Goal: Transaction & Acquisition: Purchase product/service

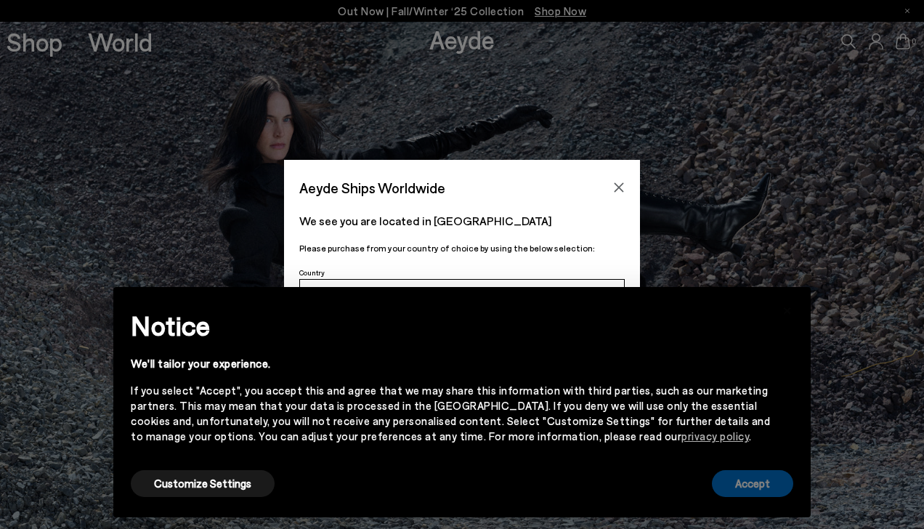
click at [762, 485] on button "Accept" at bounding box center [752, 483] width 81 height 27
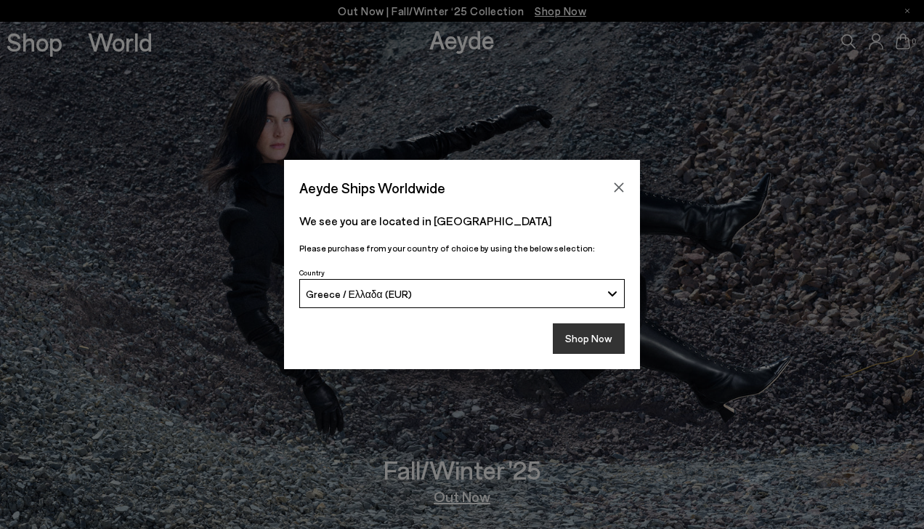
click at [588, 347] on button "Shop Now" at bounding box center [589, 338] width 72 height 31
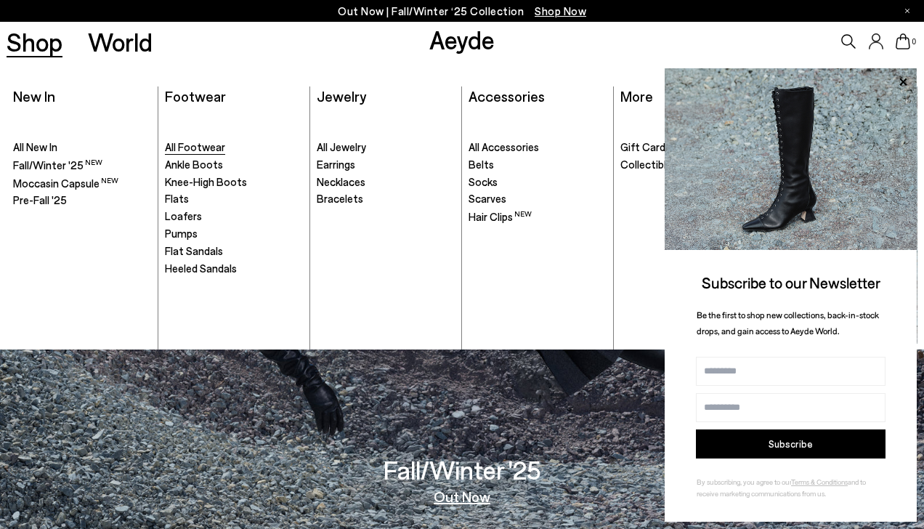
click at [203, 150] on span "All Footwear" at bounding box center [195, 146] width 60 height 13
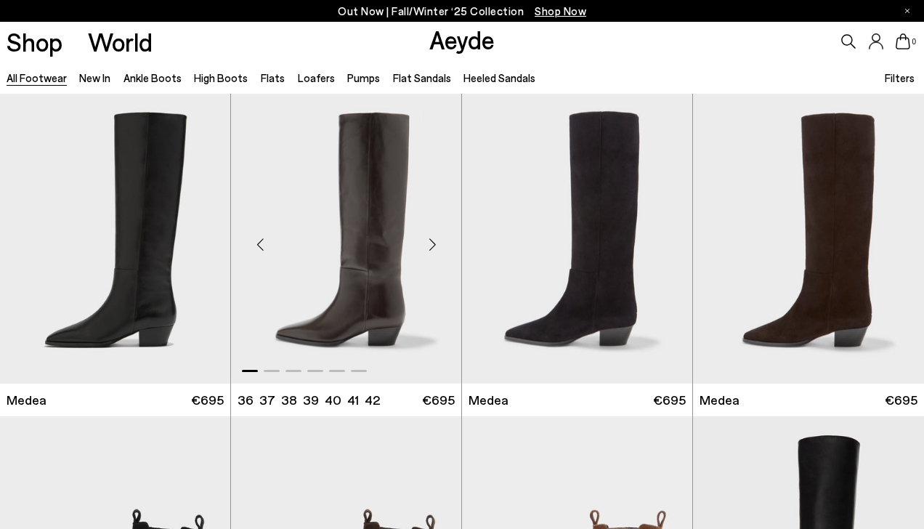
click at [432, 250] on div "Next slide" at bounding box center [432, 245] width 44 height 44
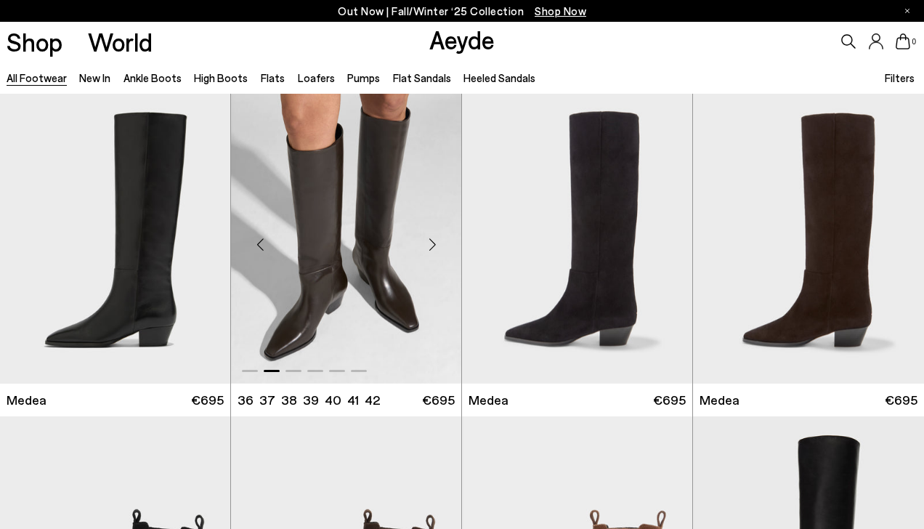
click at [432, 250] on div "Next slide" at bounding box center [432, 245] width 44 height 44
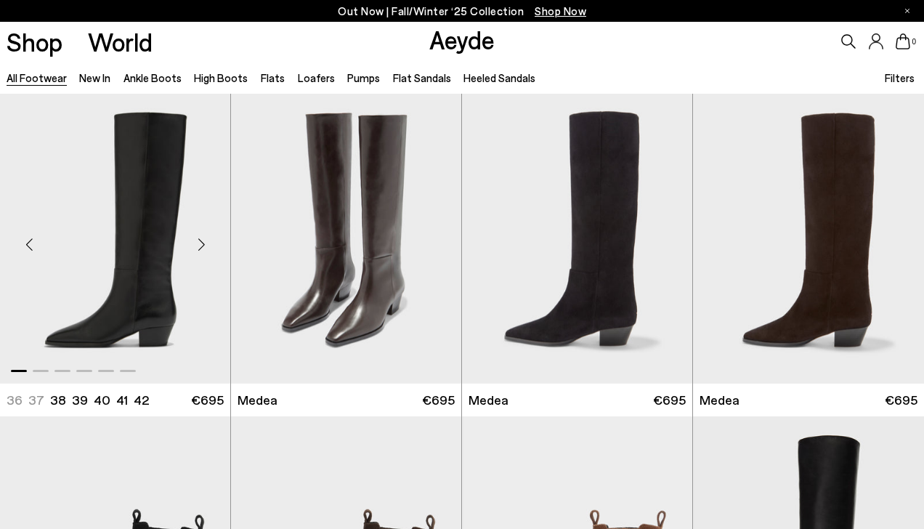
click at [204, 240] on div "Next slide" at bounding box center [201, 245] width 44 height 44
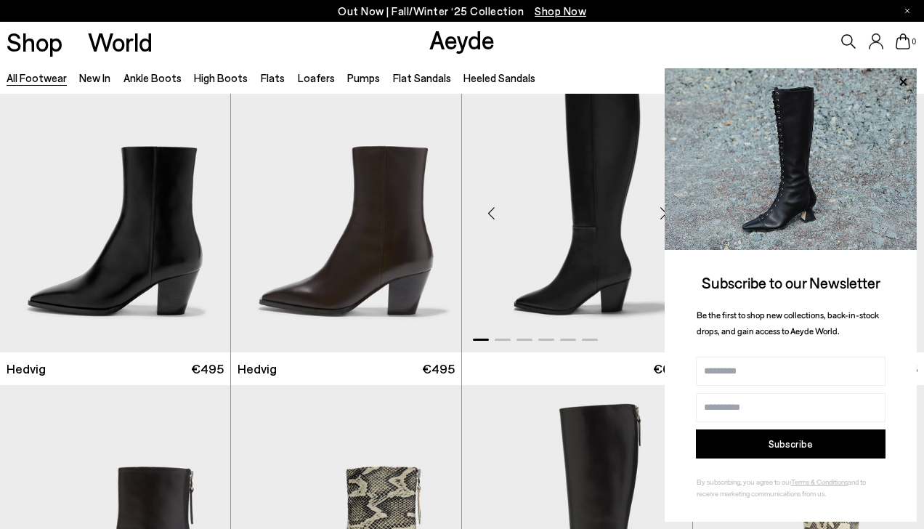
scroll to position [982, 0]
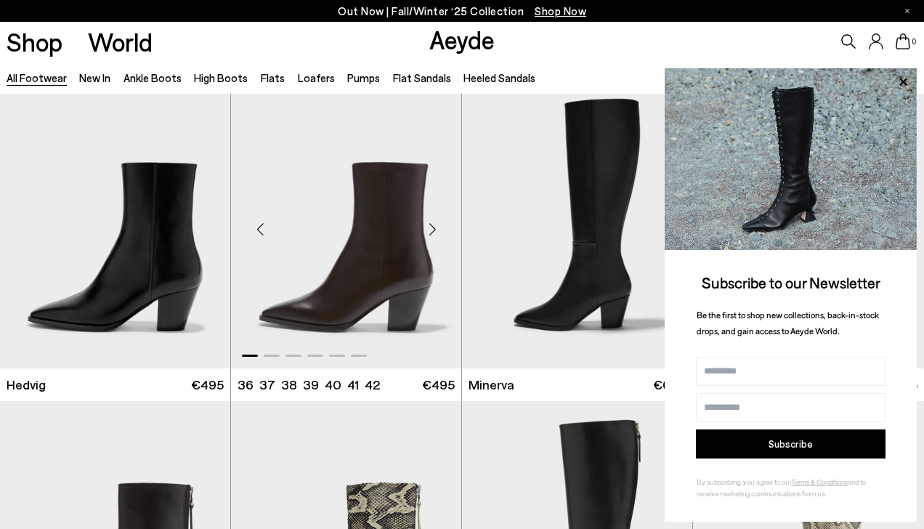
click at [439, 230] on div "Next slide" at bounding box center [432, 230] width 44 height 44
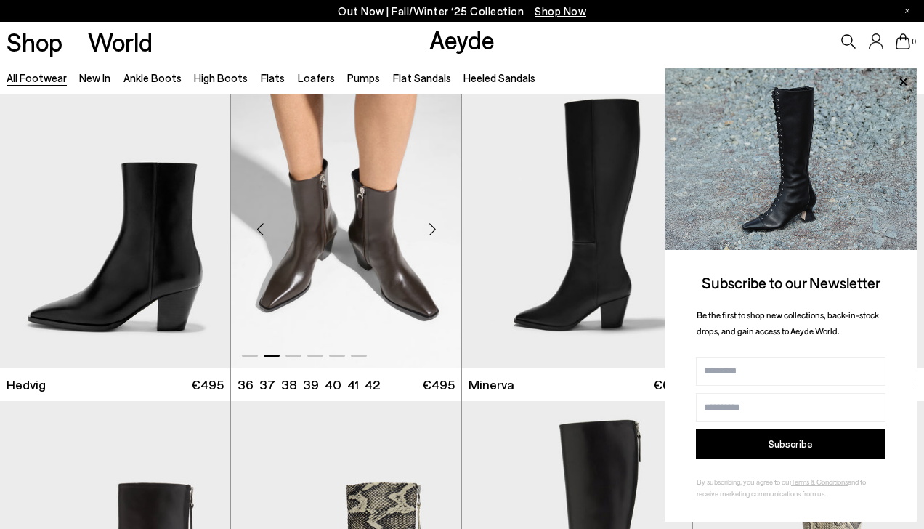
click at [439, 230] on div "Next slide" at bounding box center [432, 230] width 44 height 44
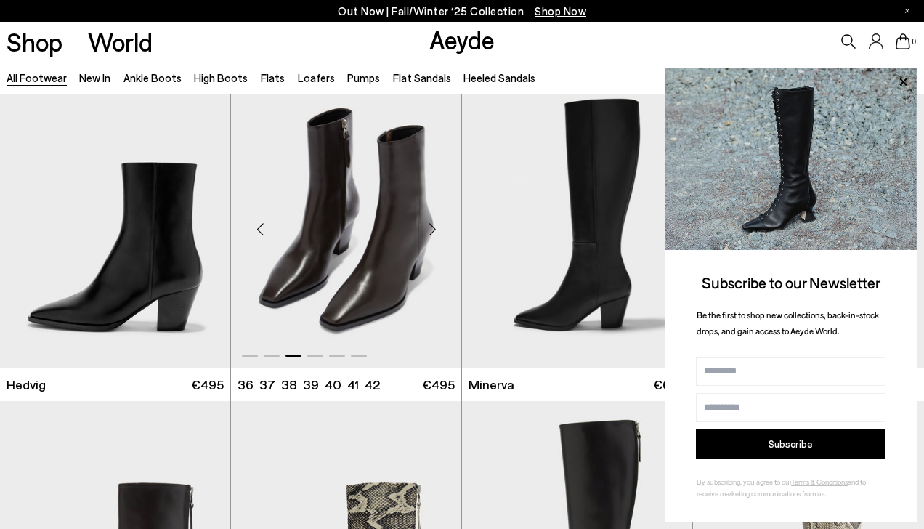
click at [439, 230] on div "Next slide" at bounding box center [432, 230] width 44 height 44
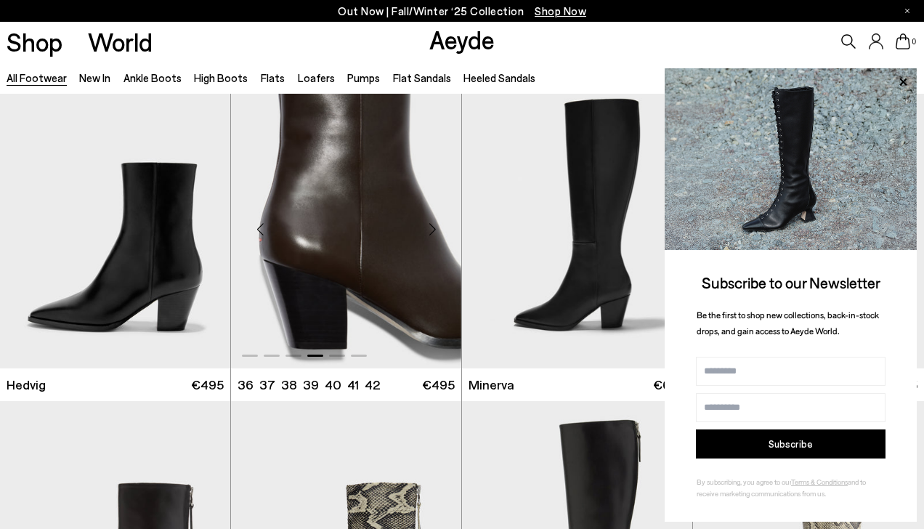
click at [439, 230] on div "Next slide" at bounding box center [432, 230] width 44 height 44
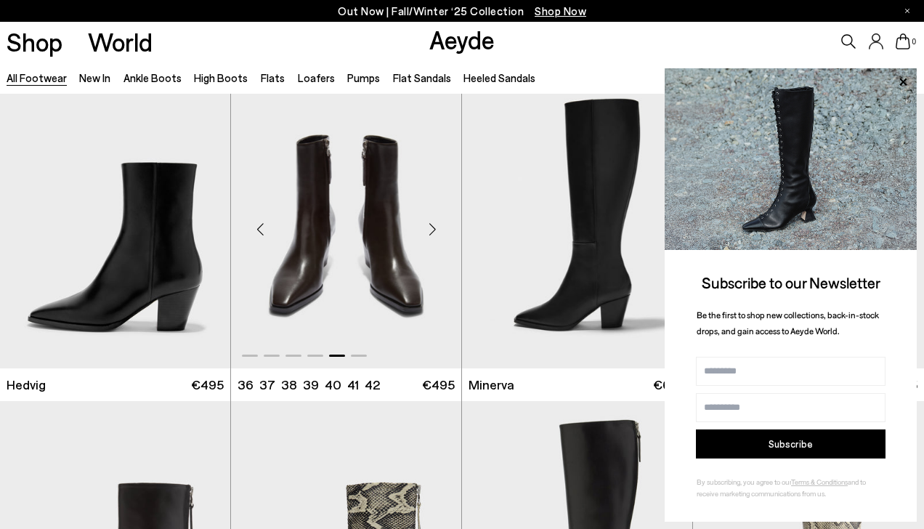
click at [439, 230] on div "Next slide" at bounding box center [432, 230] width 44 height 44
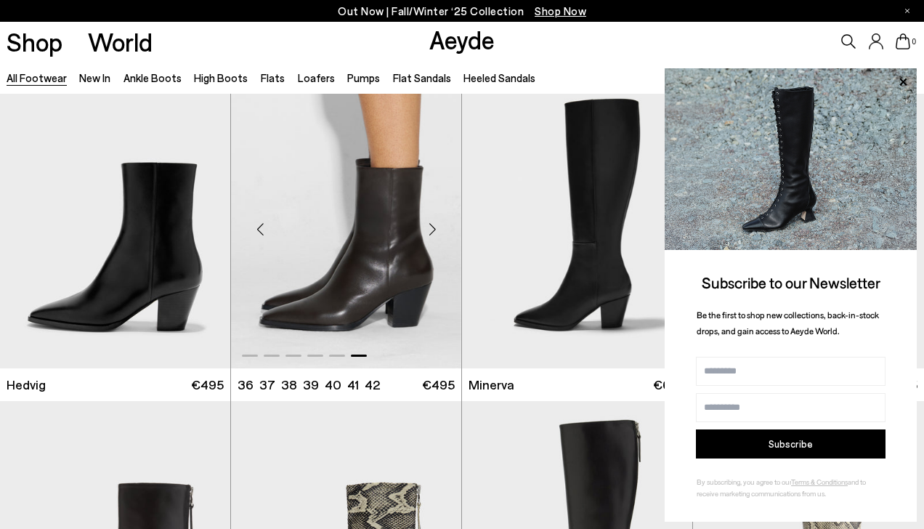
click at [439, 230] on div "Next slide" at bounding box center [432, 230] width 44 height 44
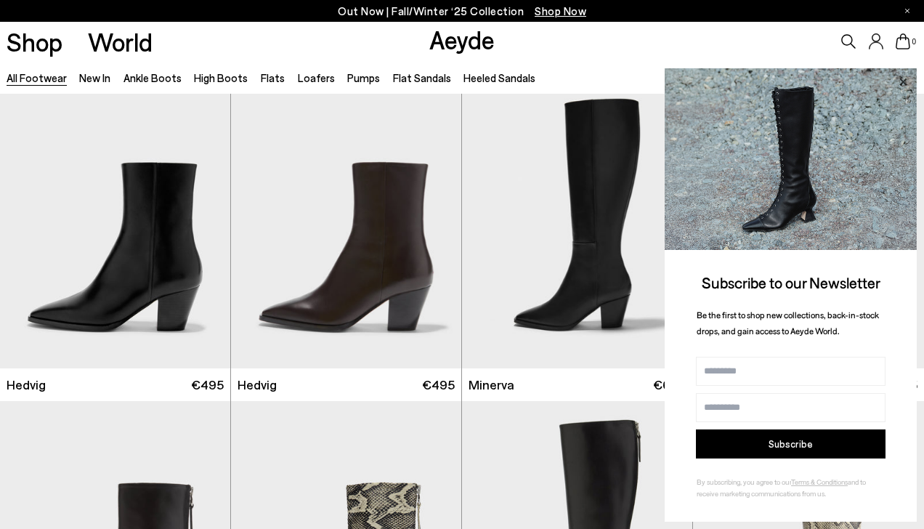
click at [902, 85] on icon at bounding box center [903, 82] width 19 height 19
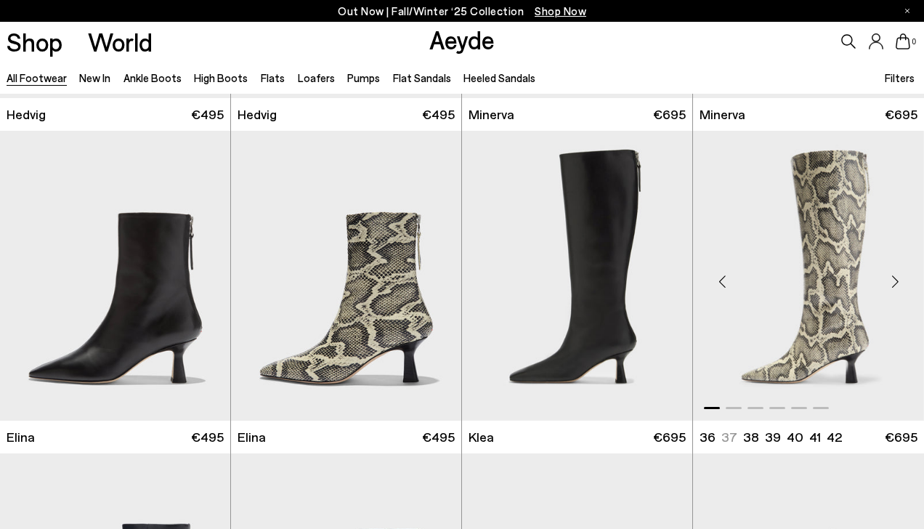
scroll to position [1252, 0]
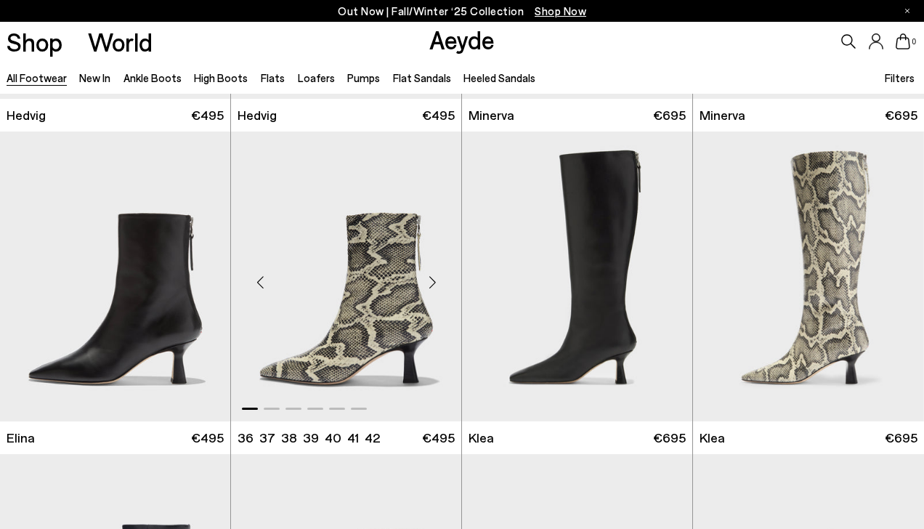
click at [436, 278] on div "Next slide" at bounding box center [432, 283] width 44 height 44
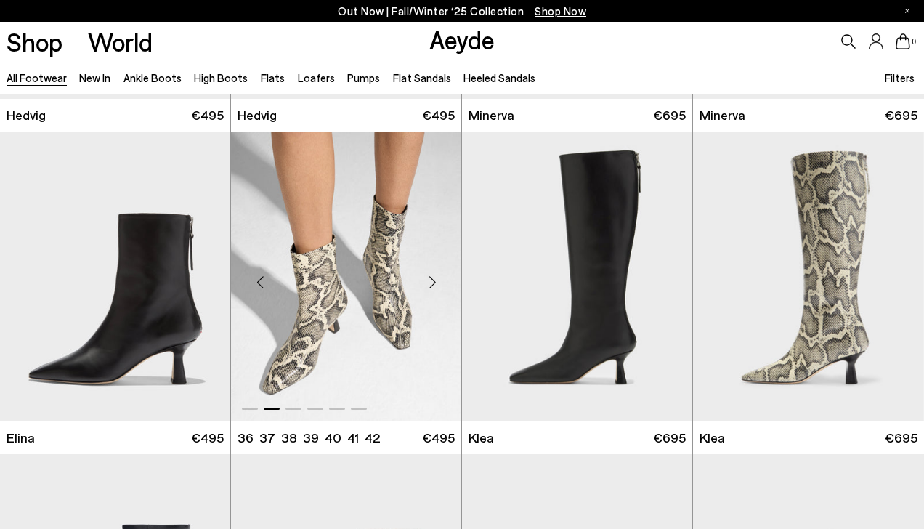
click at [436, 278] on div "Next slide" at bounding box center [432, 283] width 44 height 44
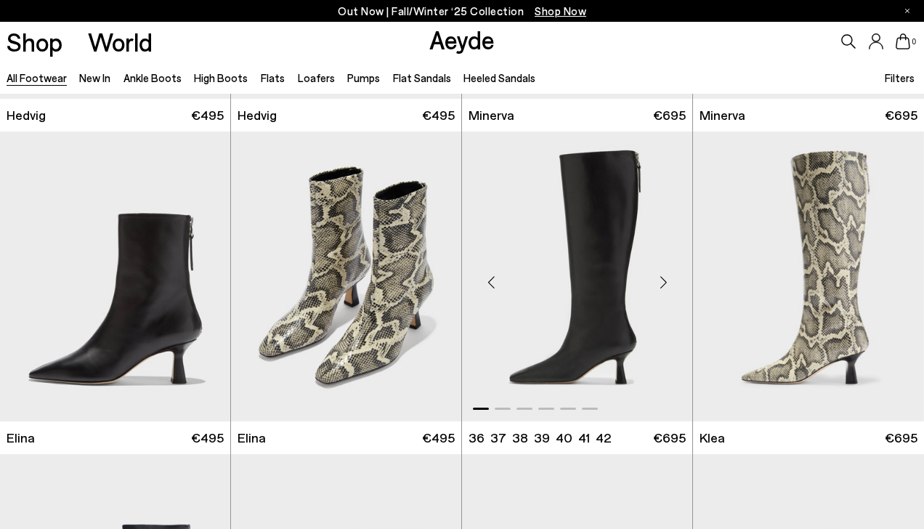
click at [664, 278] on div "Next slide" at bounding box center [663, 283] width 44 height 44
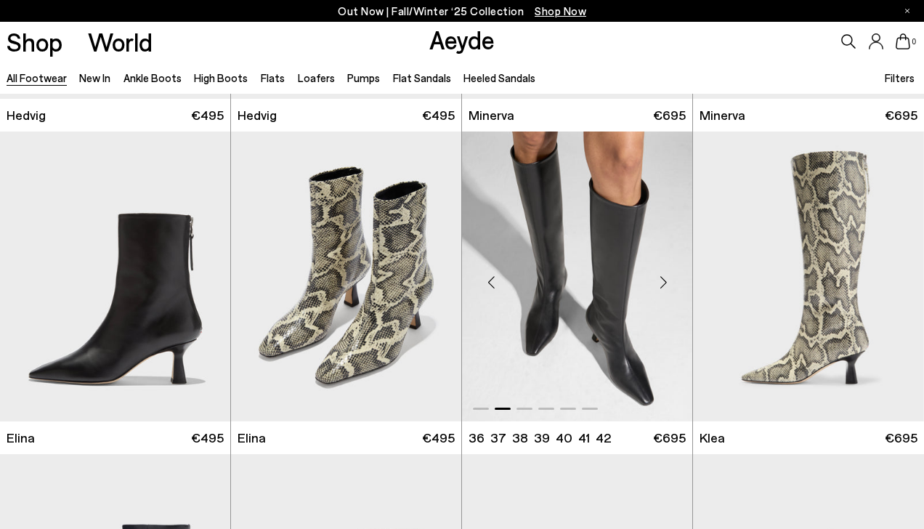
click at [663, 284] on div "Next slide" at bounding box center [663, 283] width 44 height 44
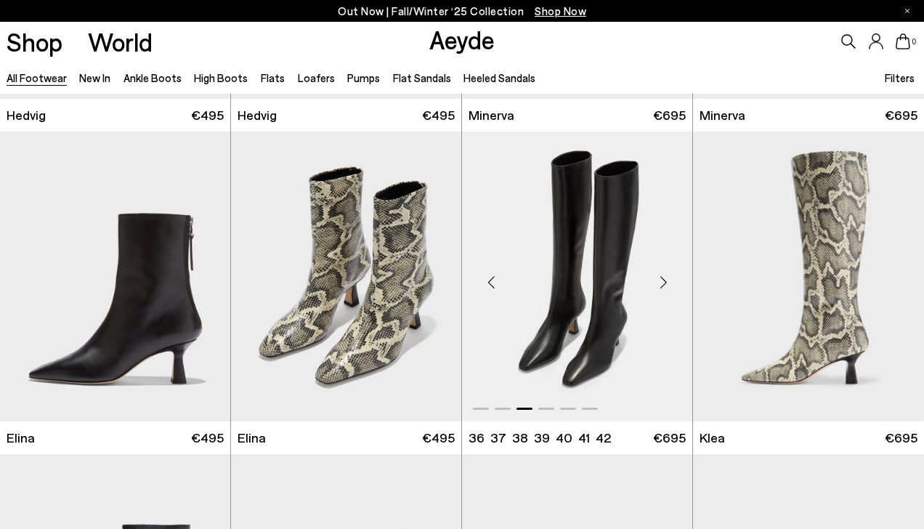
click at [663, 284] on div "Next slide" at bounding box center [663, 283] width 44 height 44
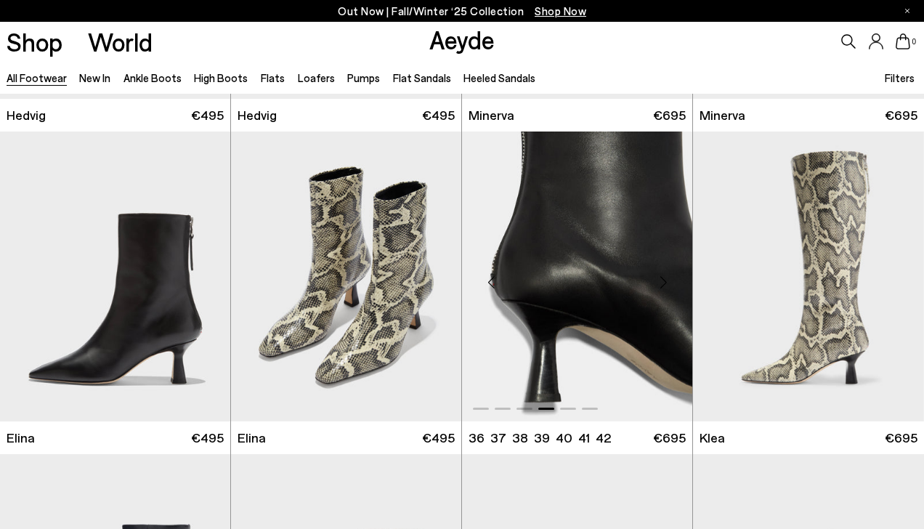
click at [663, 284] on div "Next slide" at bounding box center [663, 283] width 44 height 44
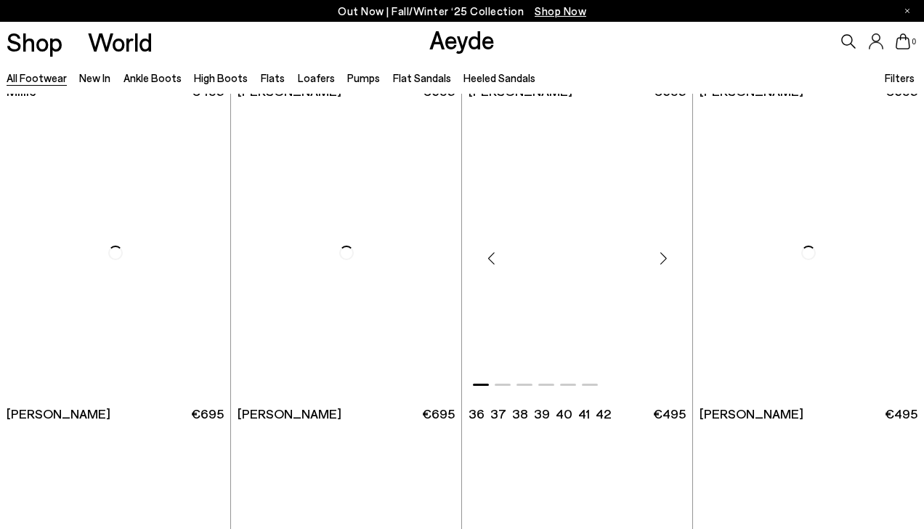
scroll to position [6112, 0]
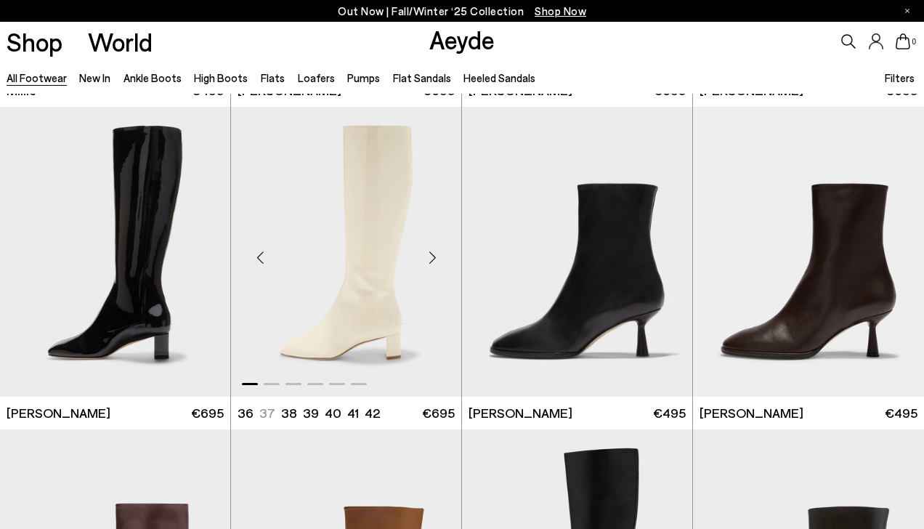
click at [437, 259] on div "Next slide" at bounding box center [432, 258] width 44 height 44
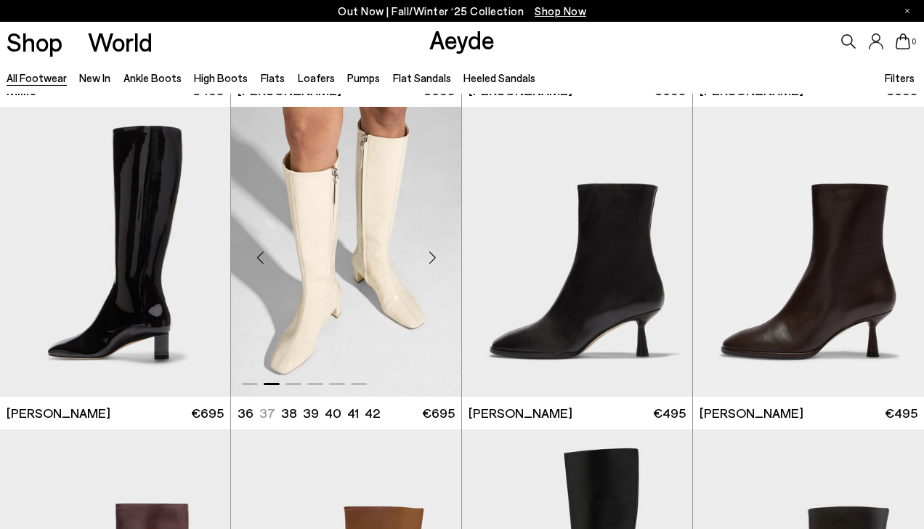
click at [437, 259] on div "Next slide" at bounding box center [432, 258] width 44 height 44
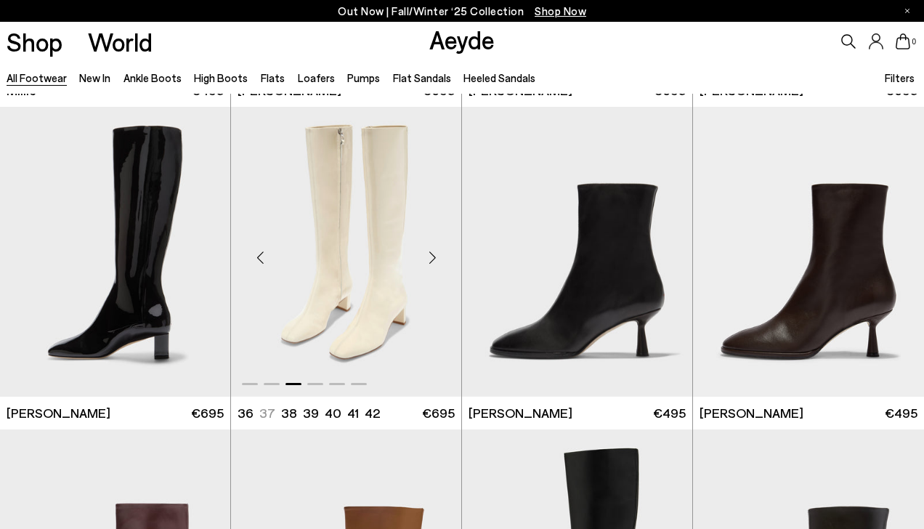
click at [437, 259] on div "Next slide" at bounding box center [432, 258] width 44 height 44
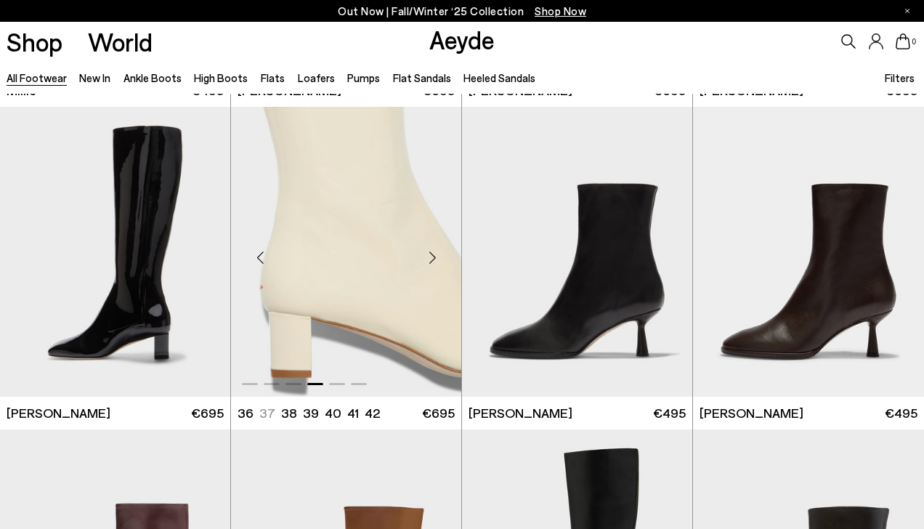
click at [437, 259] on div "Next slide" at bounding box center [432, 258] width 44 height 44
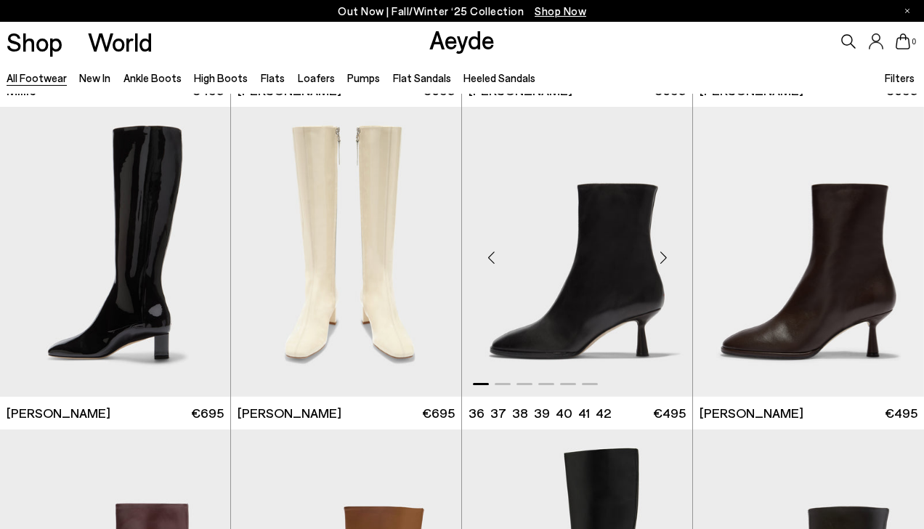
click at [664, 259] on div "Next slide" at bounding box center [663, 258] width 44 height 44
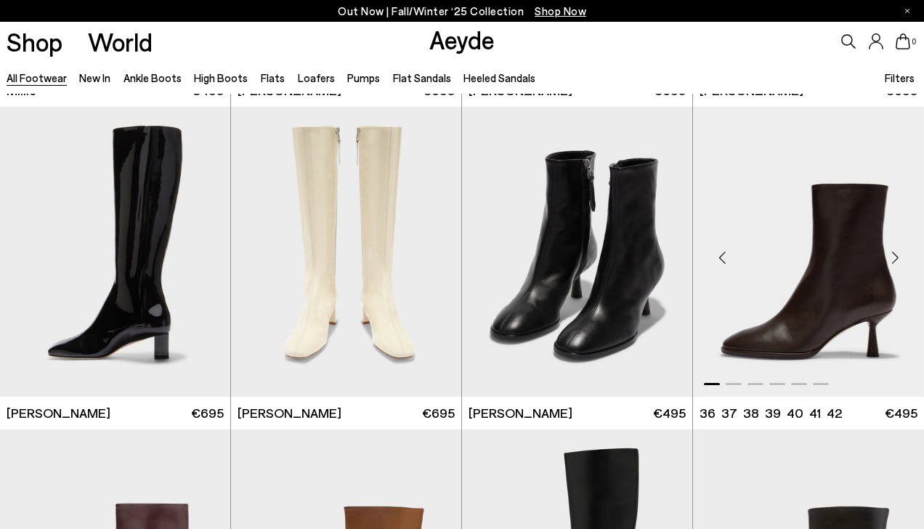
click at [899, 257] on div "Next slide" at bounding box center [895, 258] width 44 height 44
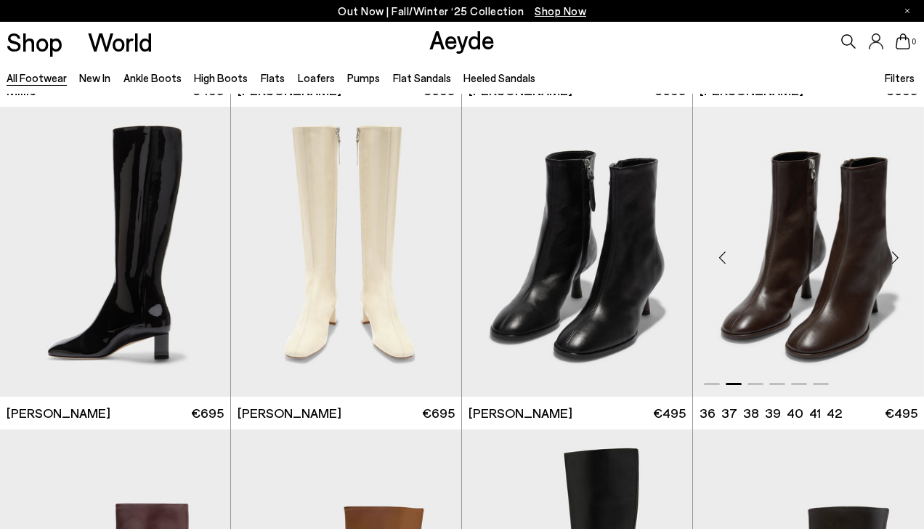
click at [899, 257] on div "Next slide" at bounding box center [895, 258] width 44 height 44
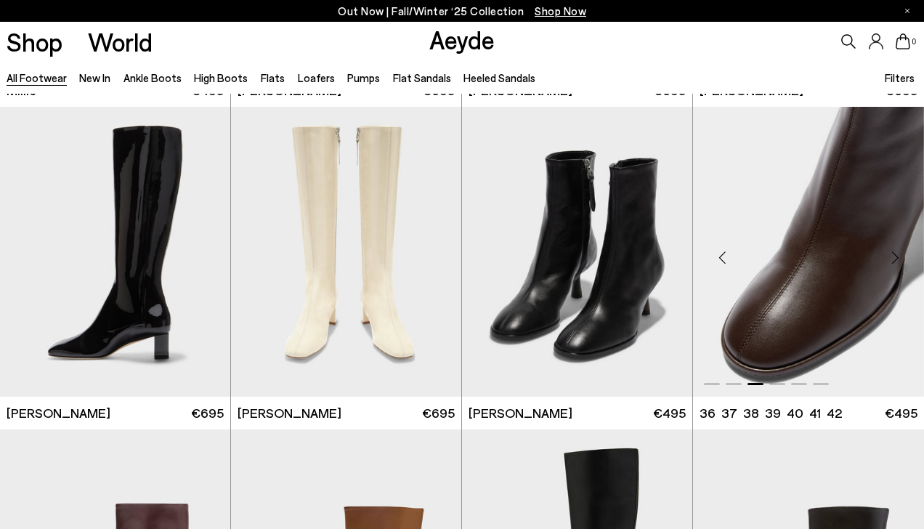
click at [899, 257] on div "Next slide" at bounding box center [895, 258] width 44 height 44
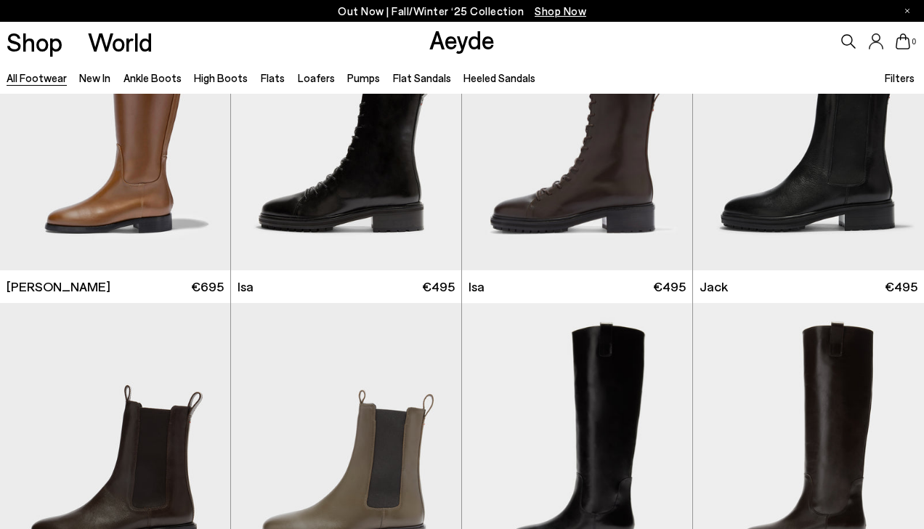
scroll to position [8071, 0]
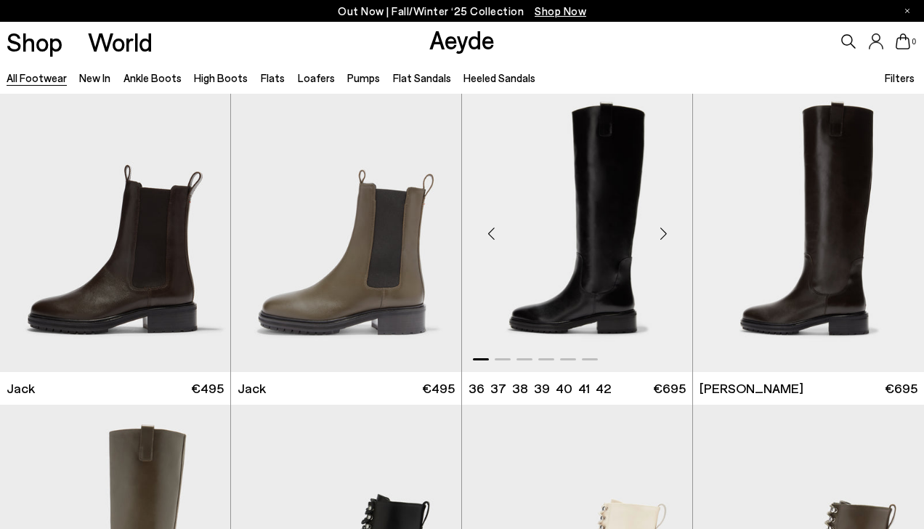
click at [664, 230] on div "Next slide" at bounding box center [663, 233] width 44 height 44
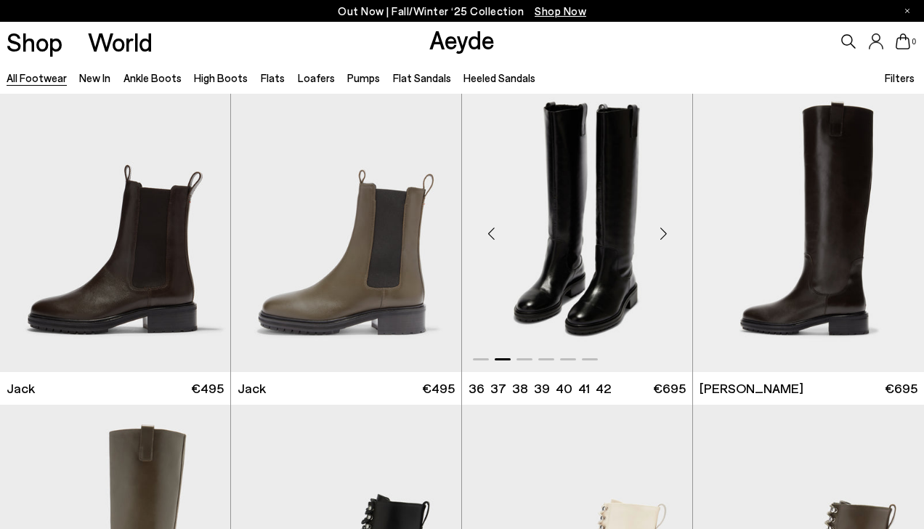
click at [664, 230] on div "Next slide" at bounding box center [663, 233] width 44 height 44
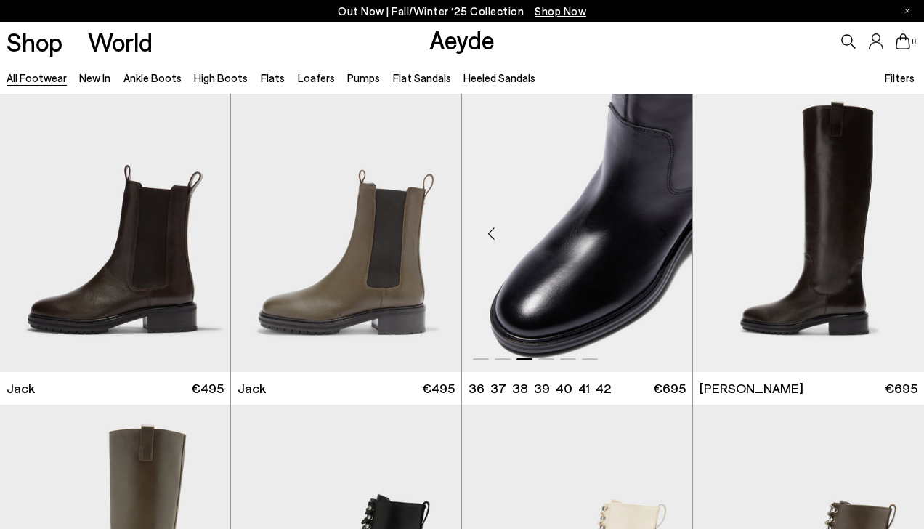
click at [664, 230] on div "Next slide" at bounding box center [663, 233] width 44 height 44
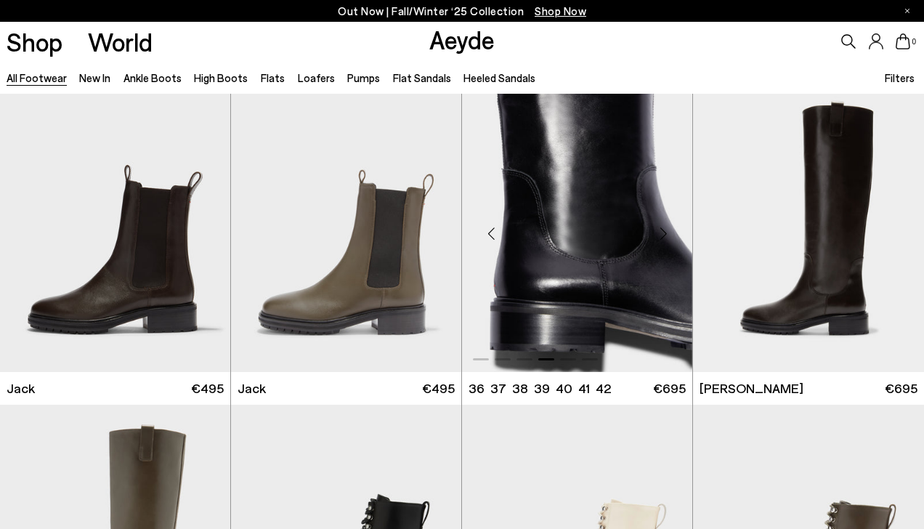
click at [664, 230] on div "Next slide" at bounding box center [663, 233] width 44 height 44
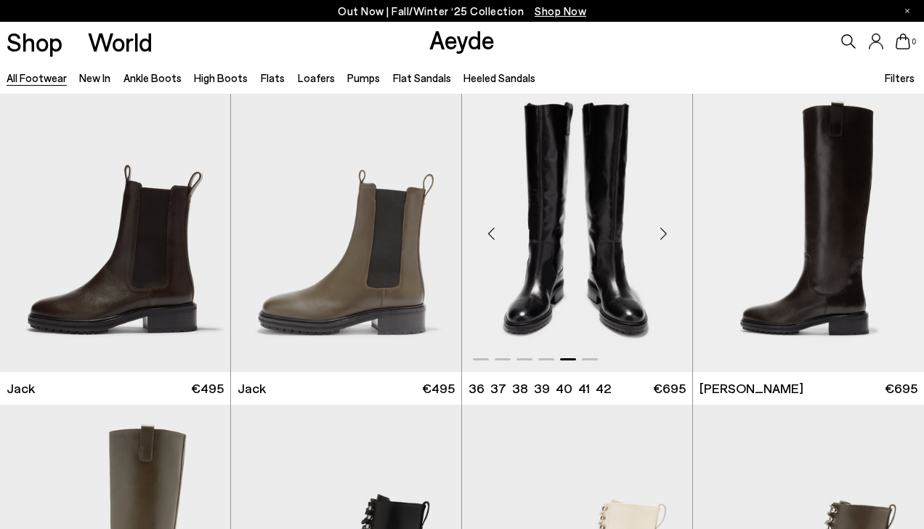
click at [664, 230] on div "Next slide" at bounding box center [663, 233] width 44 height 44
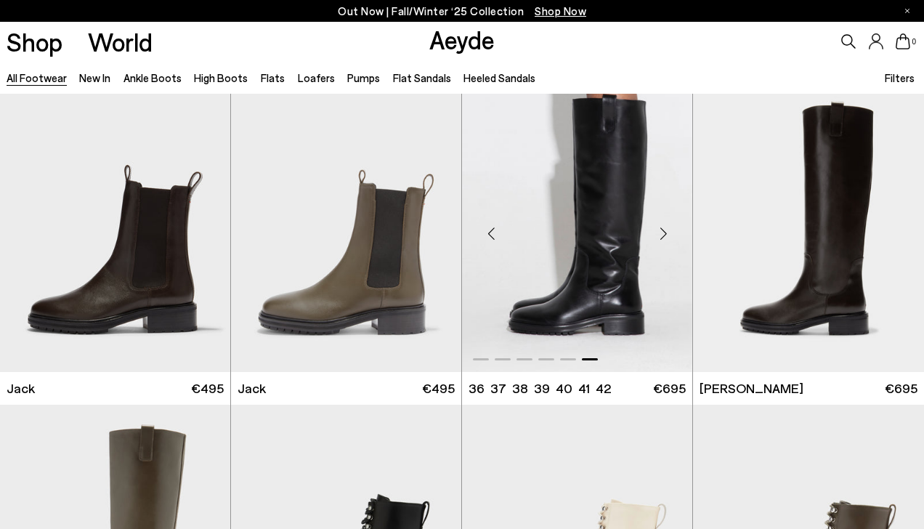
click at [664, 230] on div "Next slide" at bounding box center [663, 233] width 44 height 44
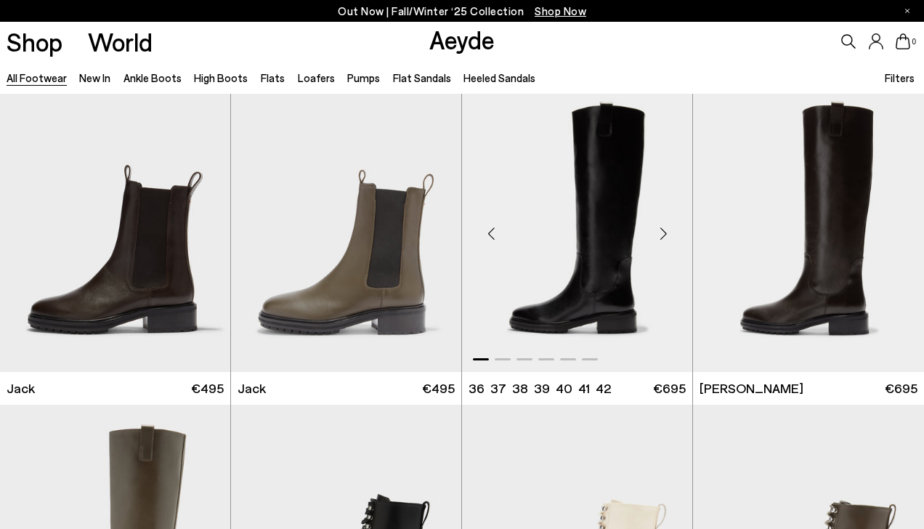
click at [490, 234] on div "Previous slide" at bounding box center [491, 233] width 44 height 44
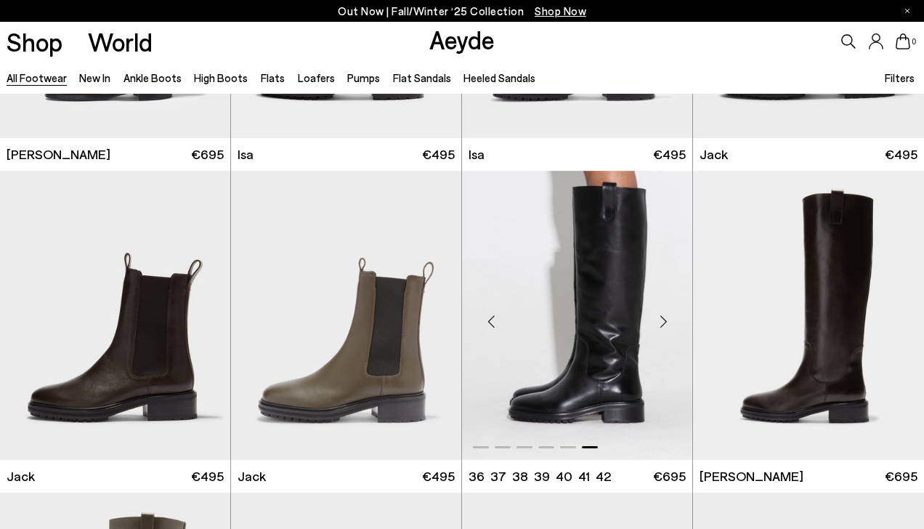
scroll to position [7979, 0]
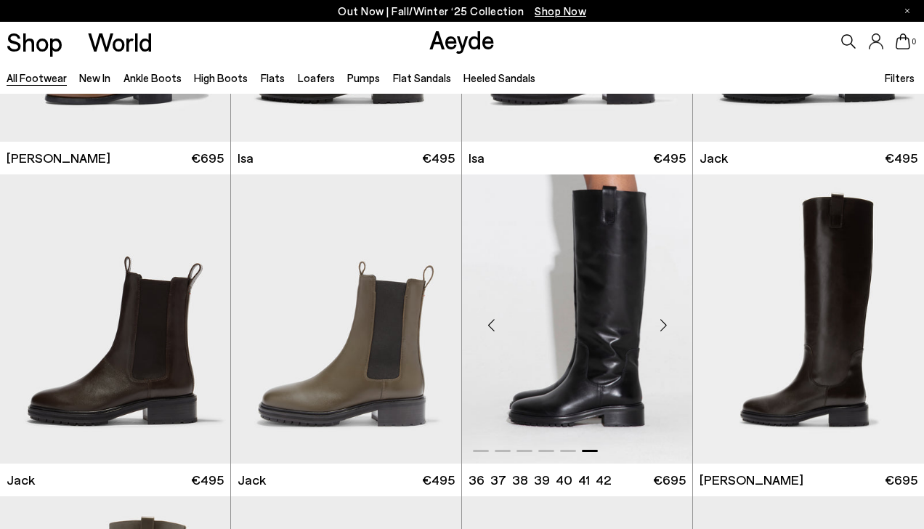
click at [670, 324] on div "Next slide" at bounding box center [663, 325] width 44 height 44
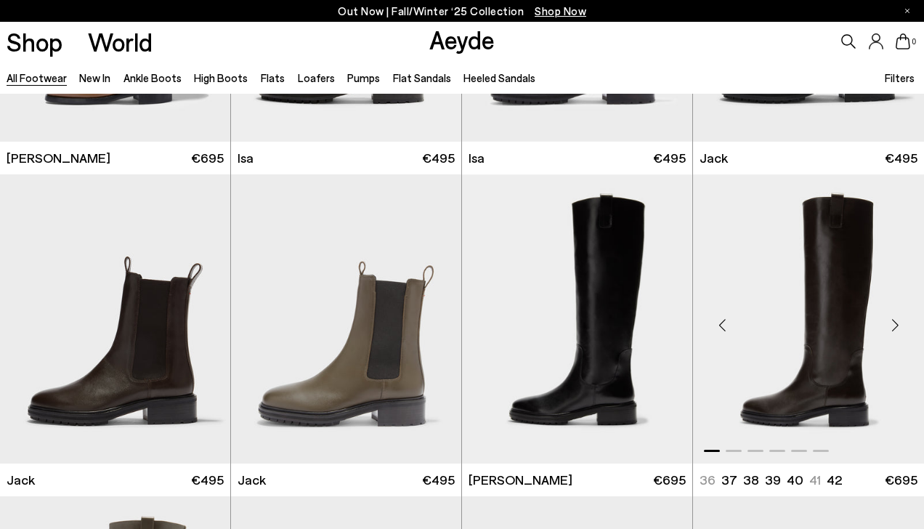
click at [903, 322] on div "Next slide" at bounding box center [895, 325] width 44 height 44
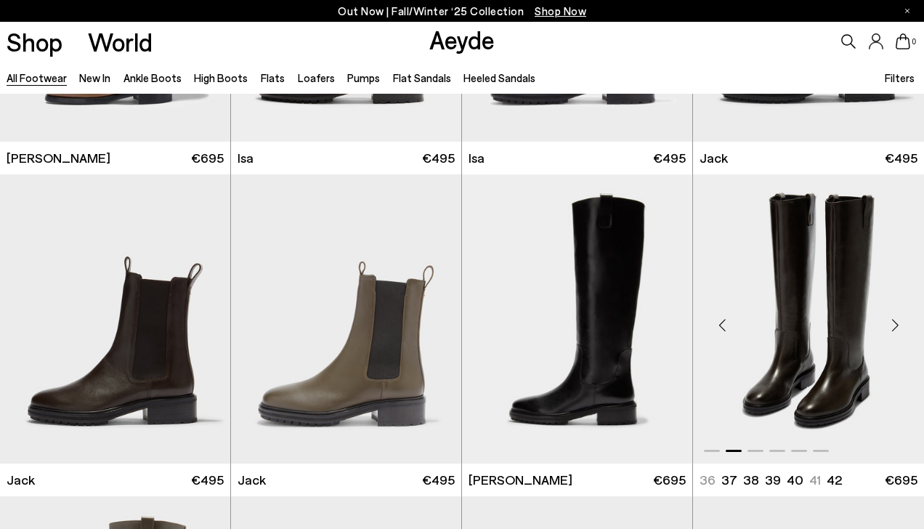
click at [903, 322] on div "Next slide" at bounding box center [895, 325] width 44 height 44
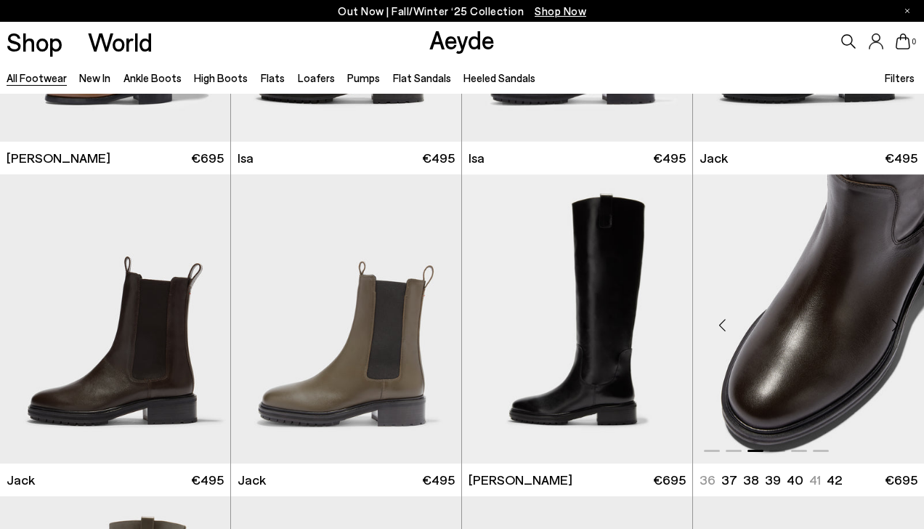
click at [903, 322] on div "Next slide" at bounding box center [895, 325] width 44 height 44
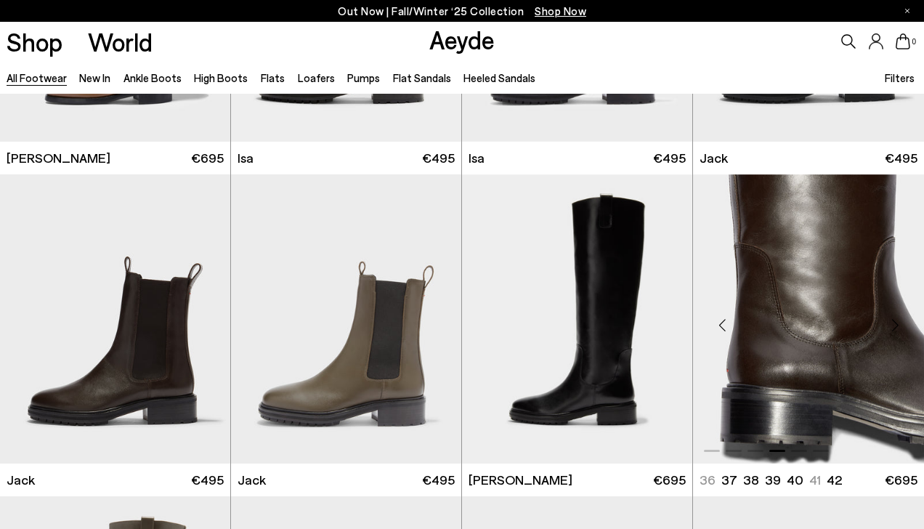
click at [903, 322] on div "Next slide" at bounding box center [895, 325] width 44 height 44
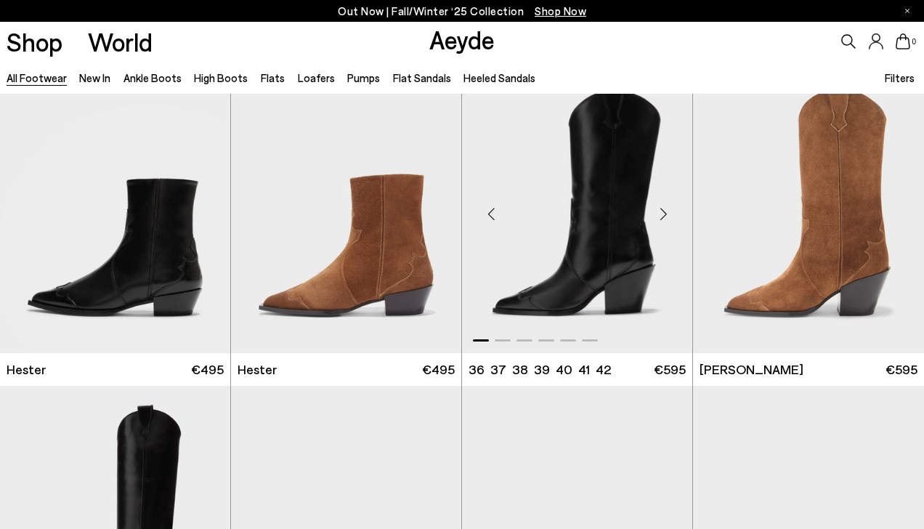
scroll to position [9686, 0]
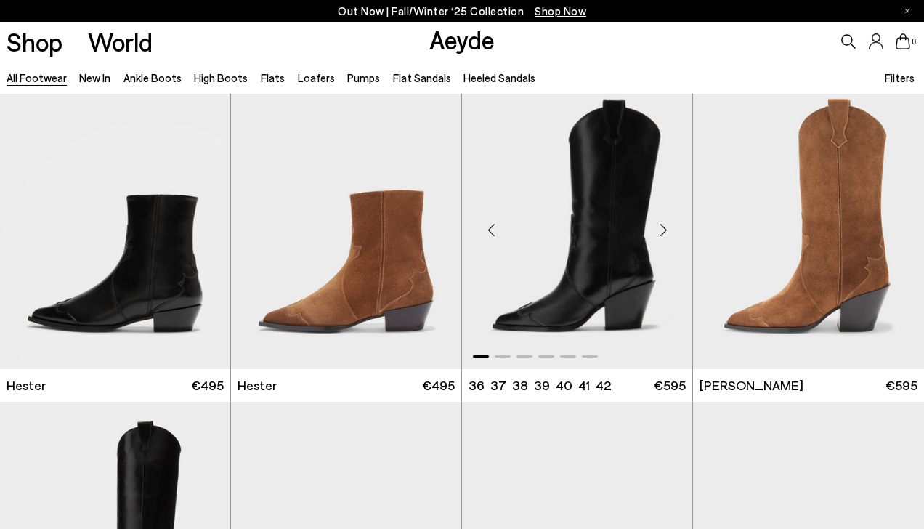
click at [661, 232] on div "Next slide" at bounding box center [663, 231] width 44 height 44
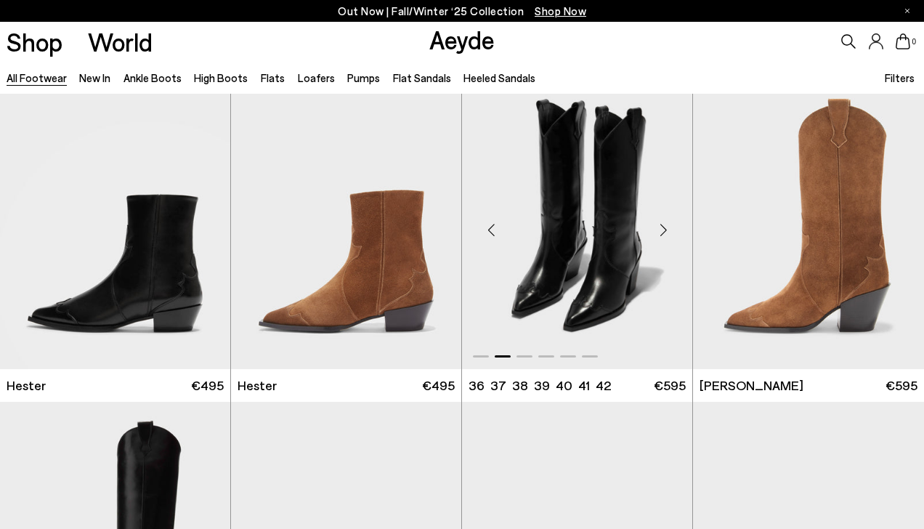
click at [661, 232] on div "Next slide" at bounding box center [663, 231] width 44 height 44
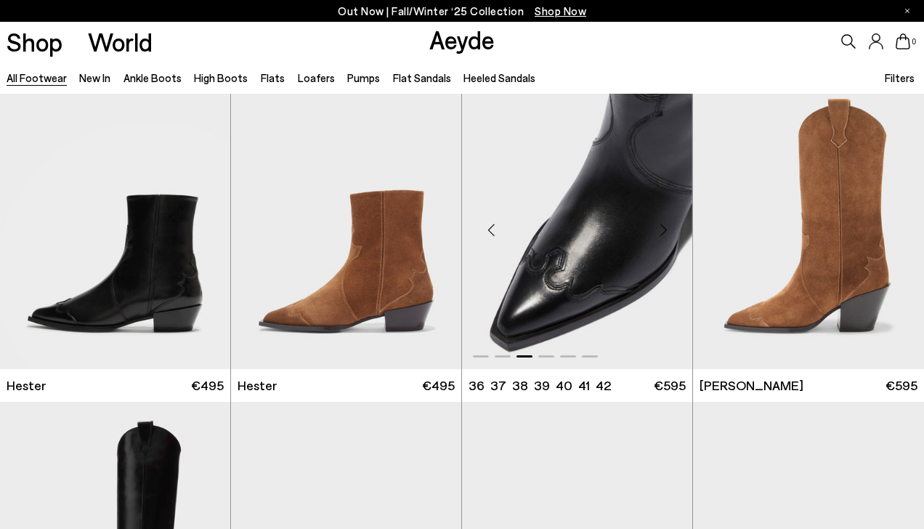
click at [661, 232] on div "Next slide" at bounding box center [663, 231] width 44 height 44
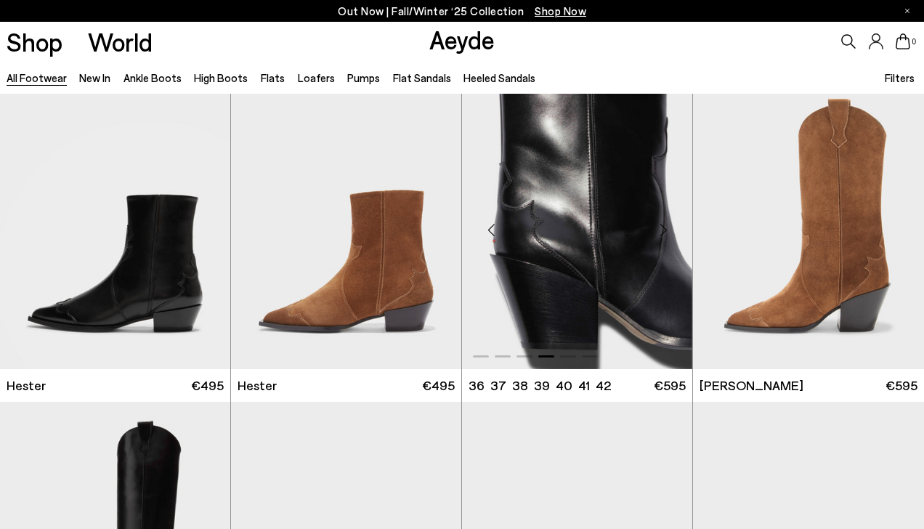
click at [661, 232] on div "Next slide" at bounding box center [663, 231] width 44 height 44
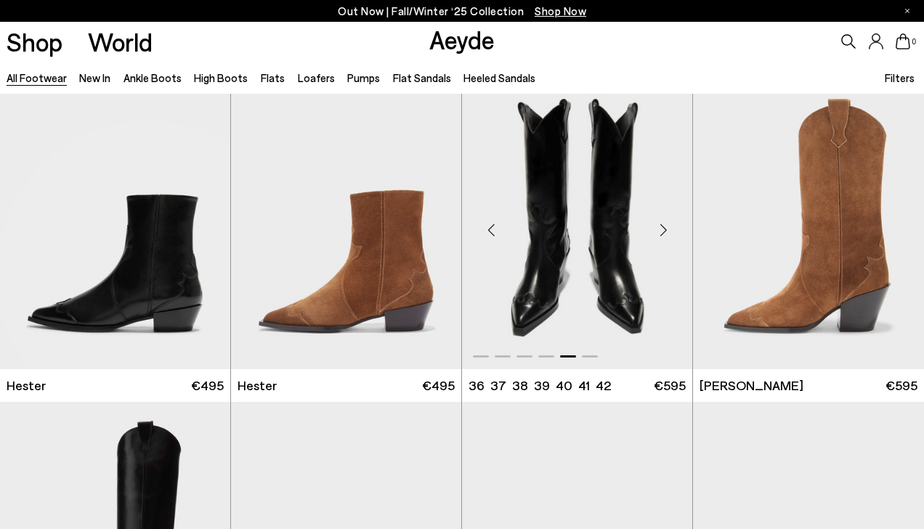
click at [661, 232] on div "Next slide" at bounding box center [663, 231] width 44 height 44
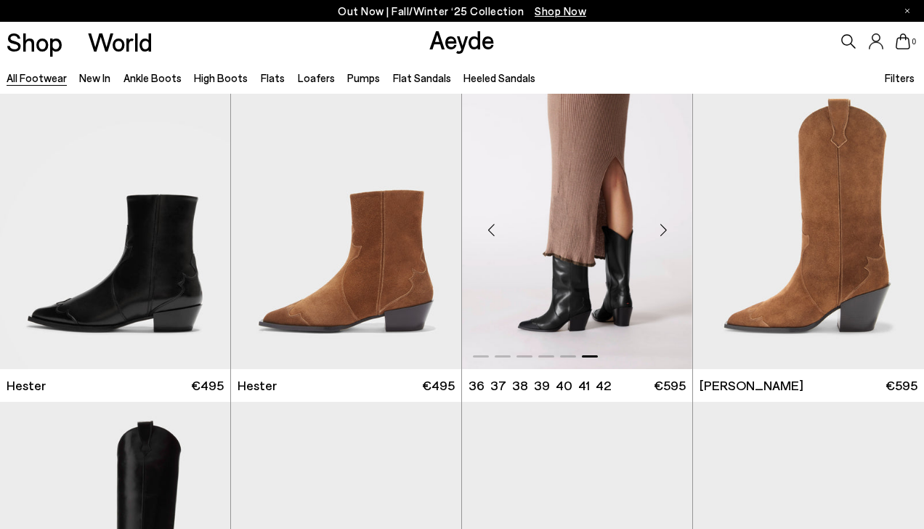
click at [661, 232] on div "Next slide" at bounding box center [663, 231] width 44 height 44
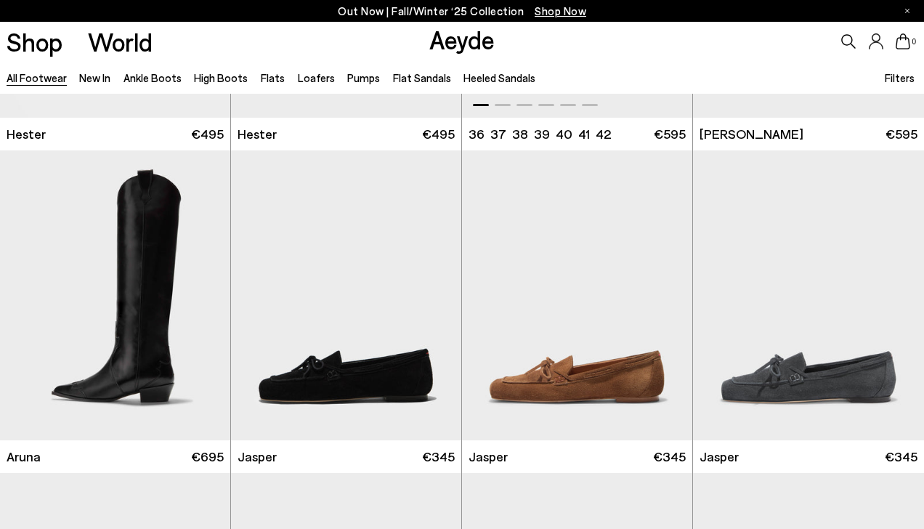
scroll to position [9943, 0]
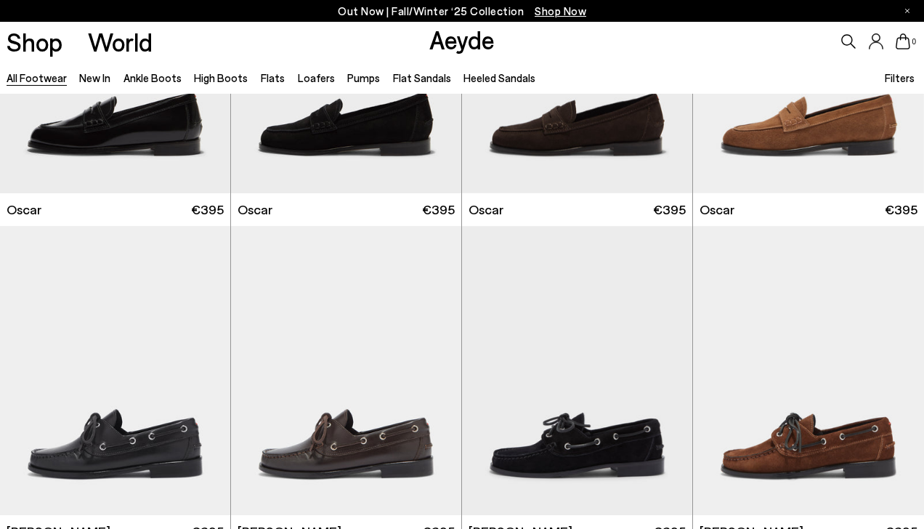
scroll to position [12066, 0]
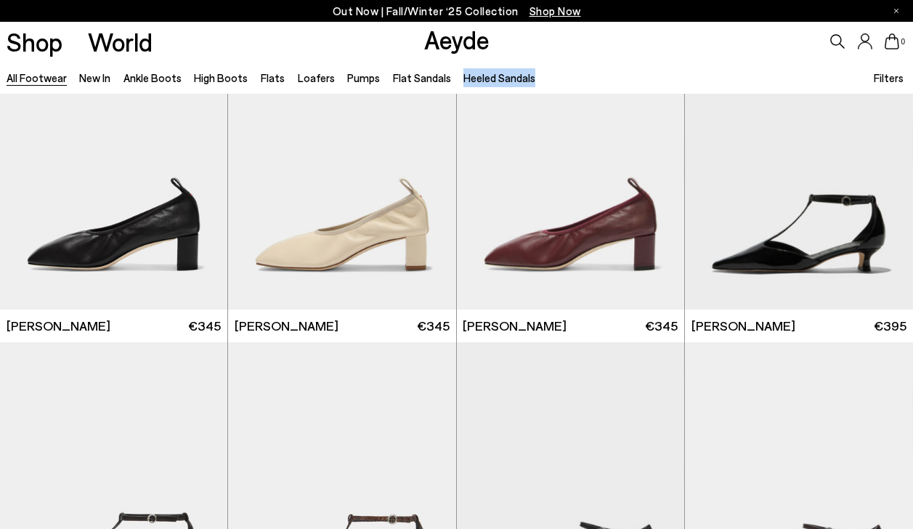
scroll to position [14000, 0]
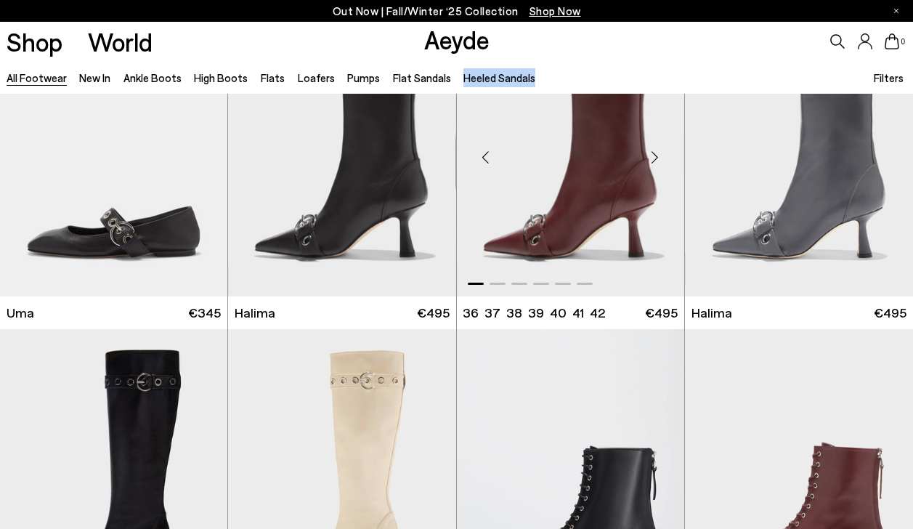
scroll to position [15327, 0]
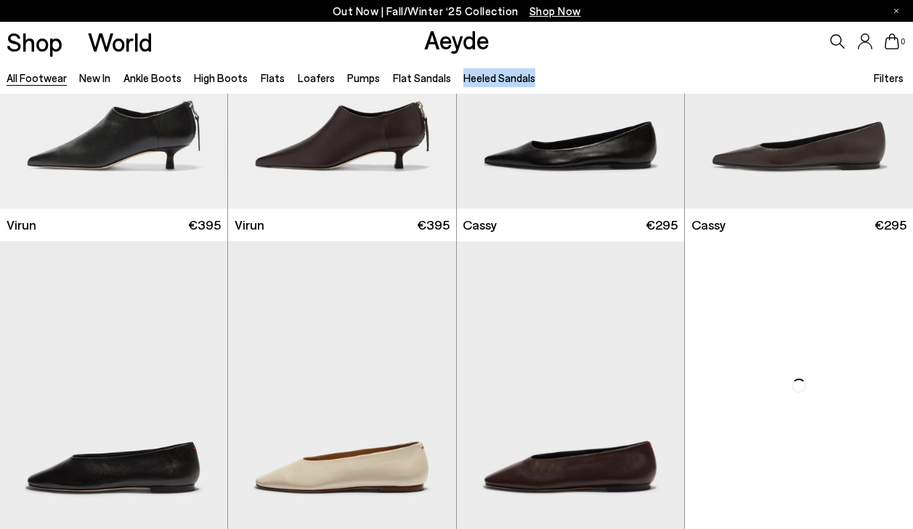
click at [624, 28] on div "0" at bounding box center [761, 41] width 304 height 39
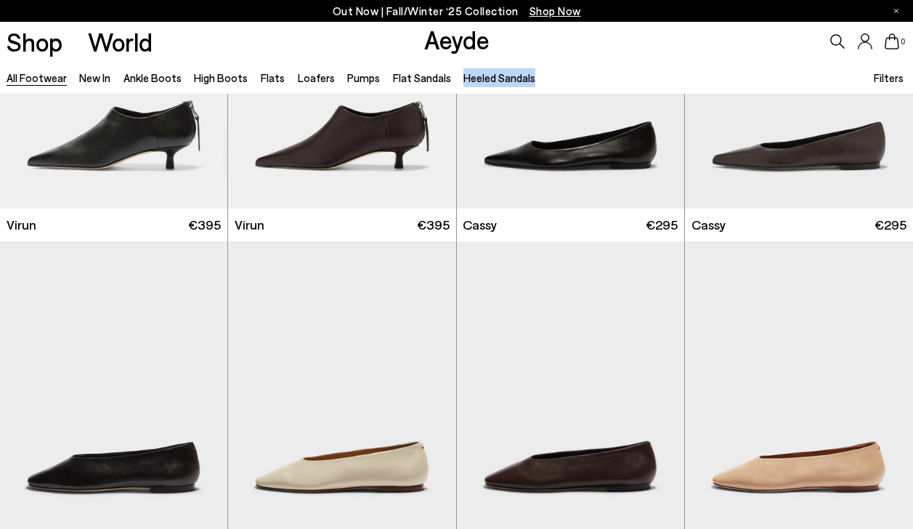
scroll to position [15831, 0]
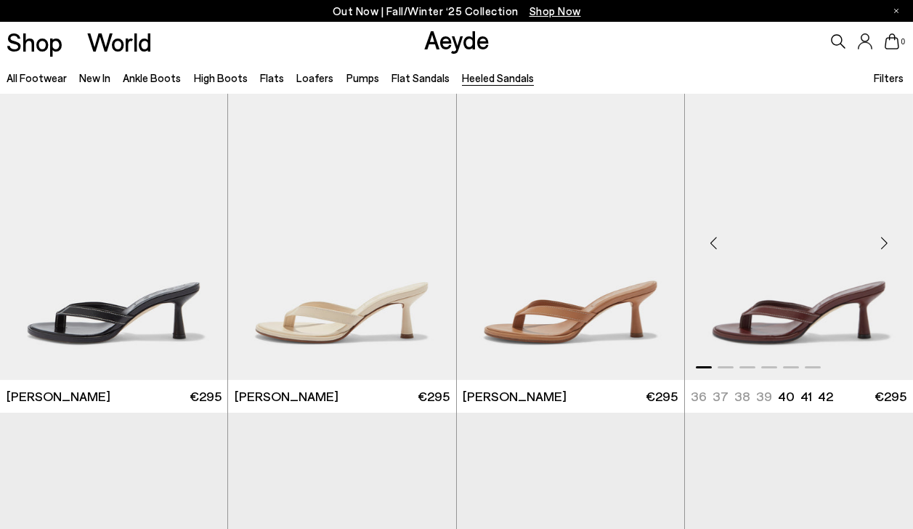
click at [861, 238] on img "1 / 6" at bounding box center [799, 237] width 228 height 286
click at [884, 241] on div "Next slide" at bounding box center [884, 243] width 44 height 44
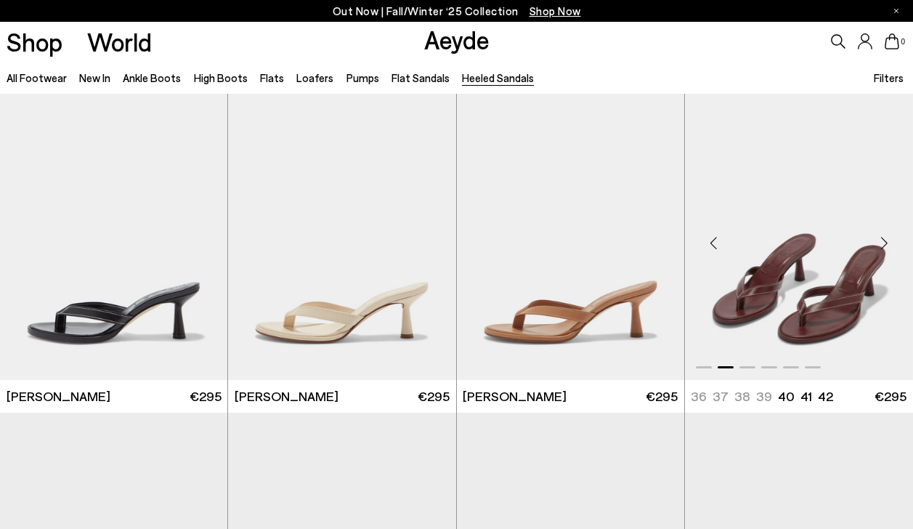
click at [884, 241] on div "Next slide" at bounding box center [884, 243] width 44 height 44
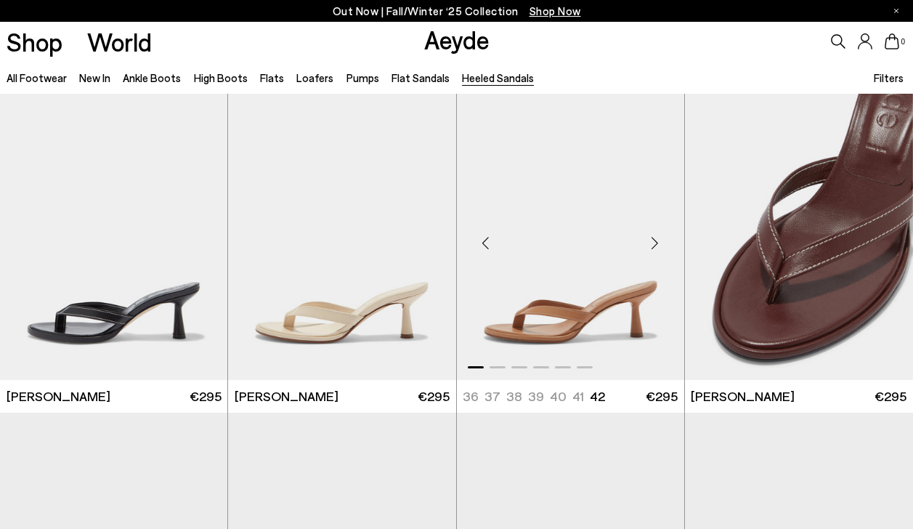
click at [648, 230] on div "Next slide" at bounding box center [655, 243] width 44 height 44
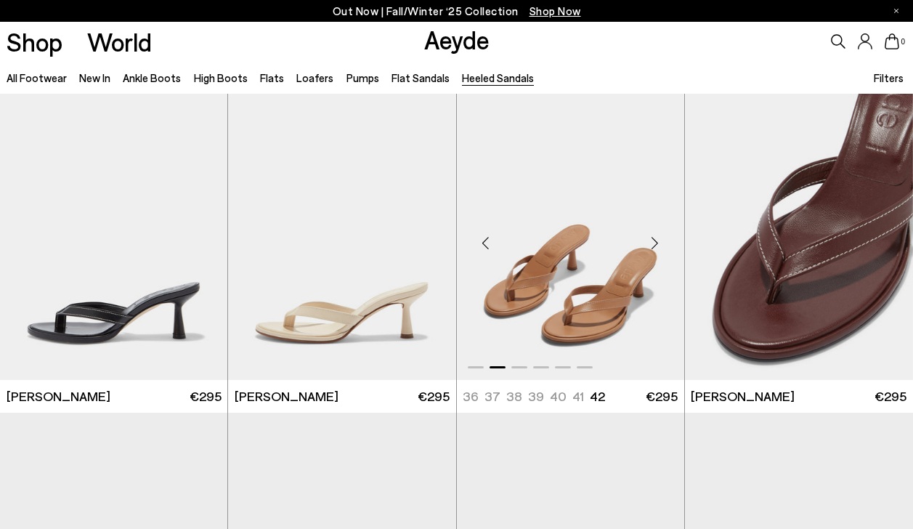
click at [648, 230] on div "Next slide" at bounding box center [655, 243] width 44 height 44
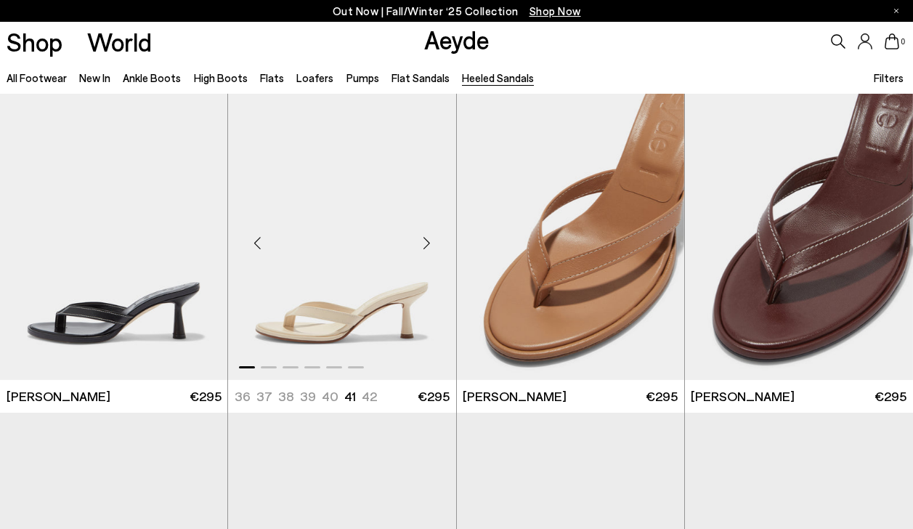
click at [430, 247] on div "Next slide" at bounding box center [427, 243] width 44 height 44
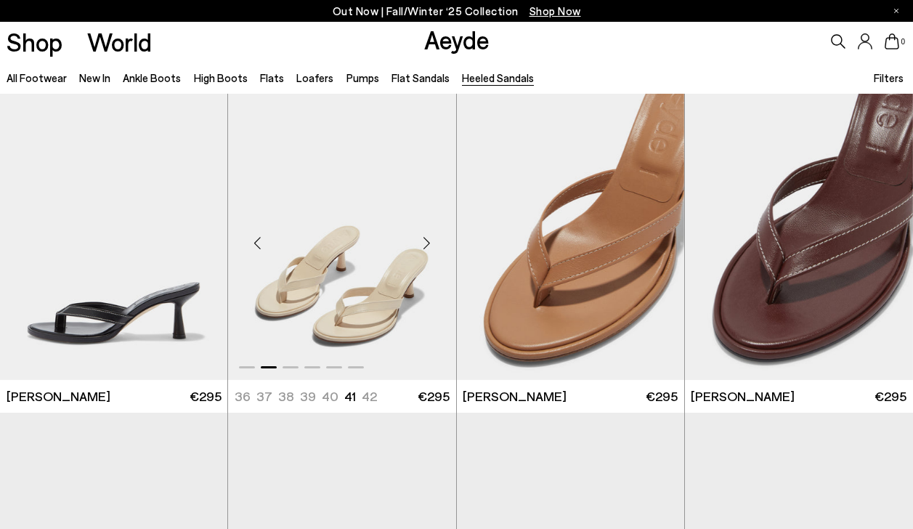
click at [430, 246] on div "Next slide" at bounding box center [427, 243] width 44 height 44
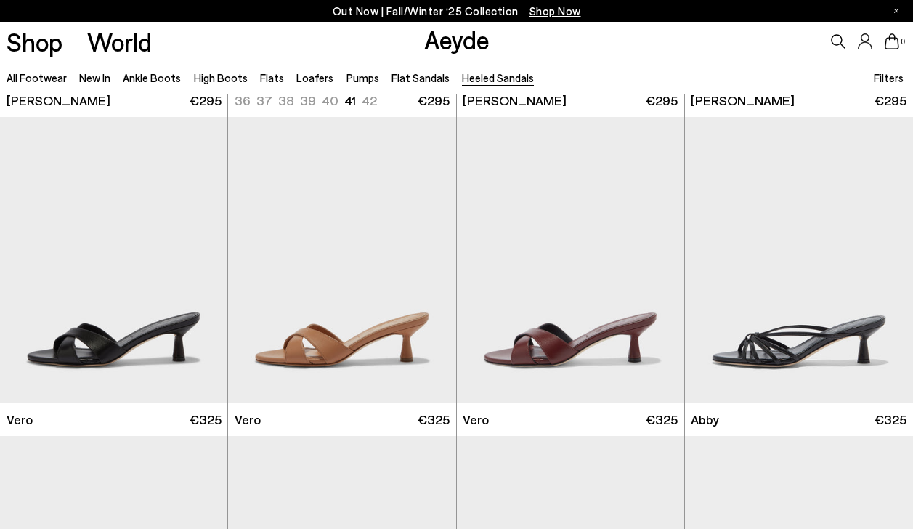
scroll to position [406, 0]
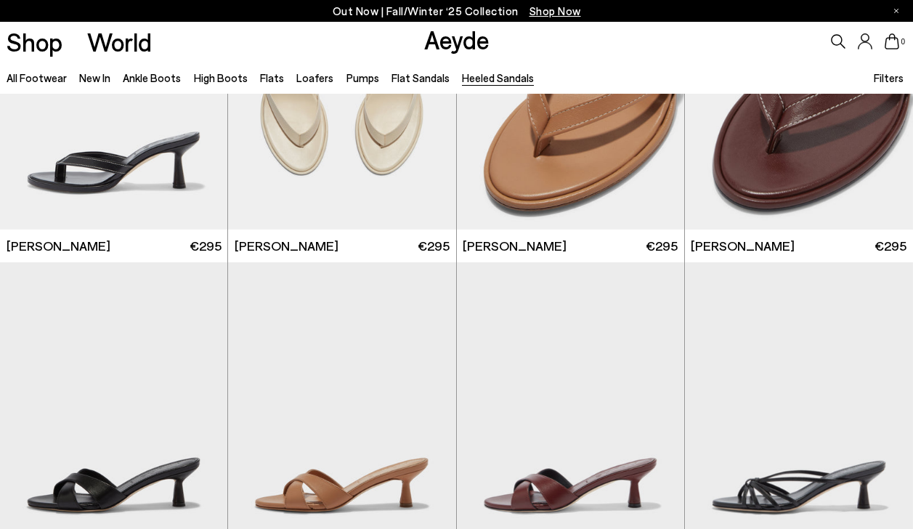
scroll to position [65, 0]
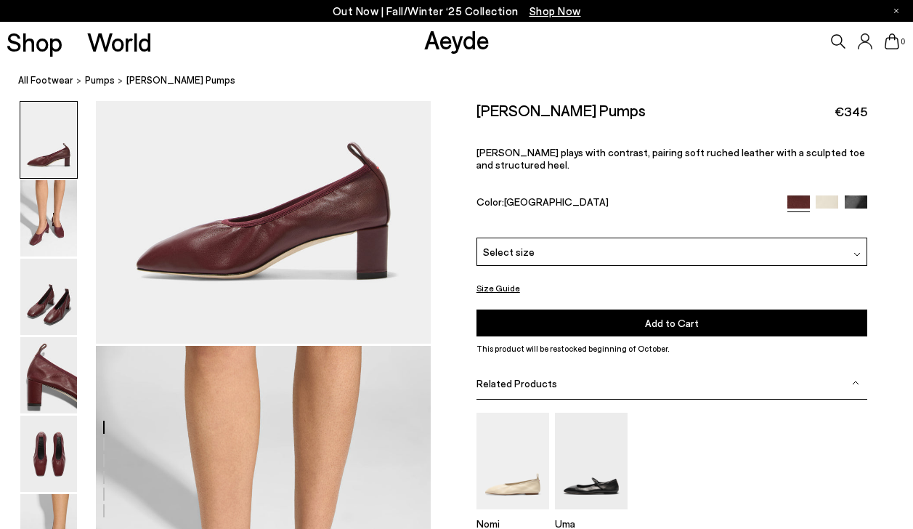
click at [46, 167] on img at bounding box center [48, 140] width 57 height 76
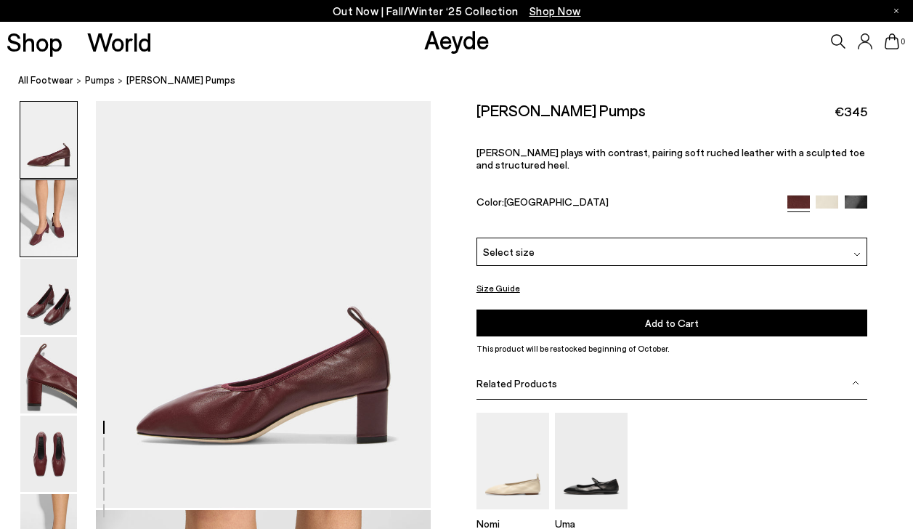
click at [44, 187] on img at bounding box center [48, 218] width 57 height 76
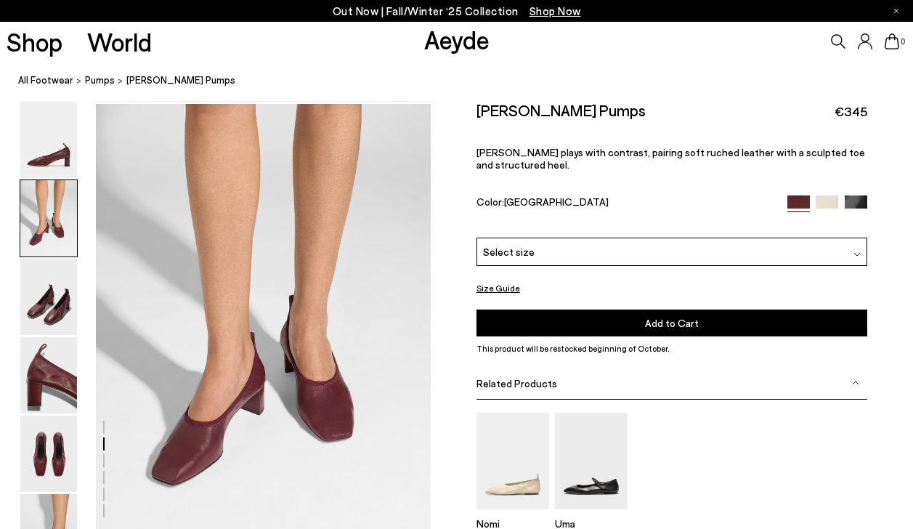
scroll to position [432, 0]
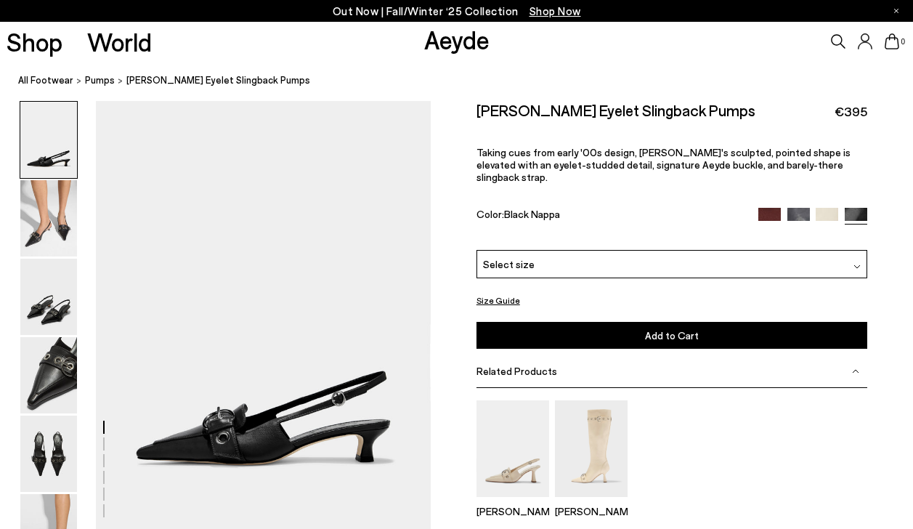
scroll to position [369, 0]
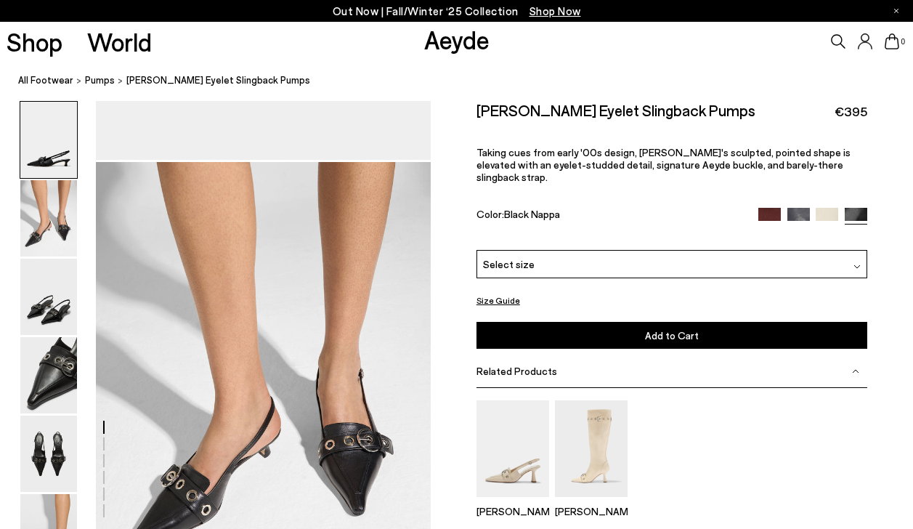
click at [50, 219] on img at bounding box center [48, 218] width 57 height 76
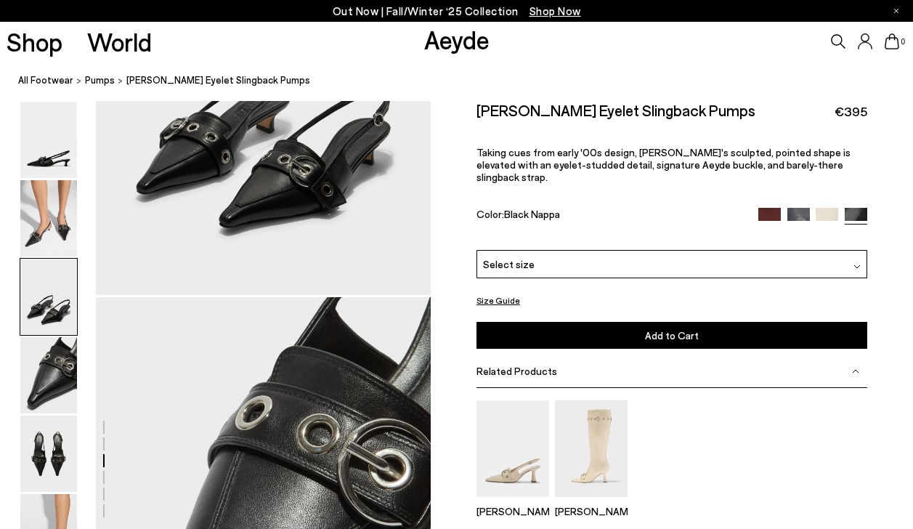
scroll to position [1298, 0]
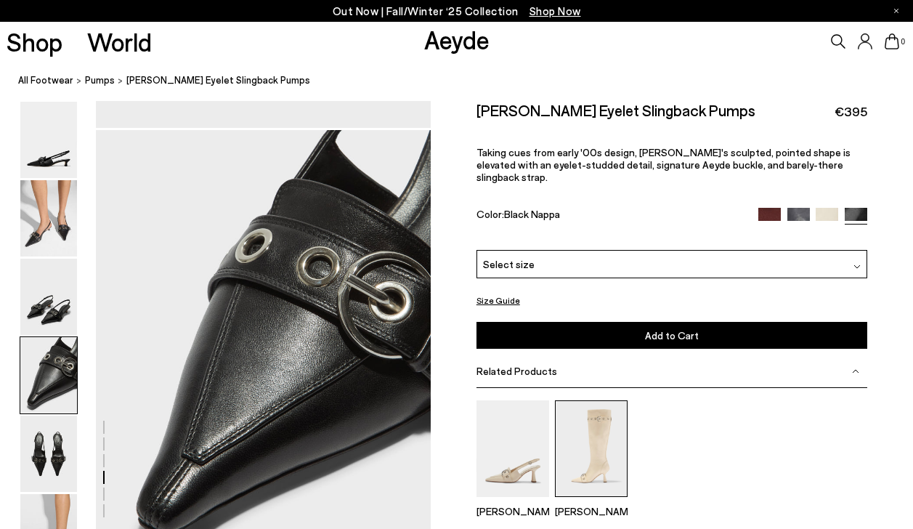
click at [596, 454] on img at bounding box center [591, 448] width 73 height 97
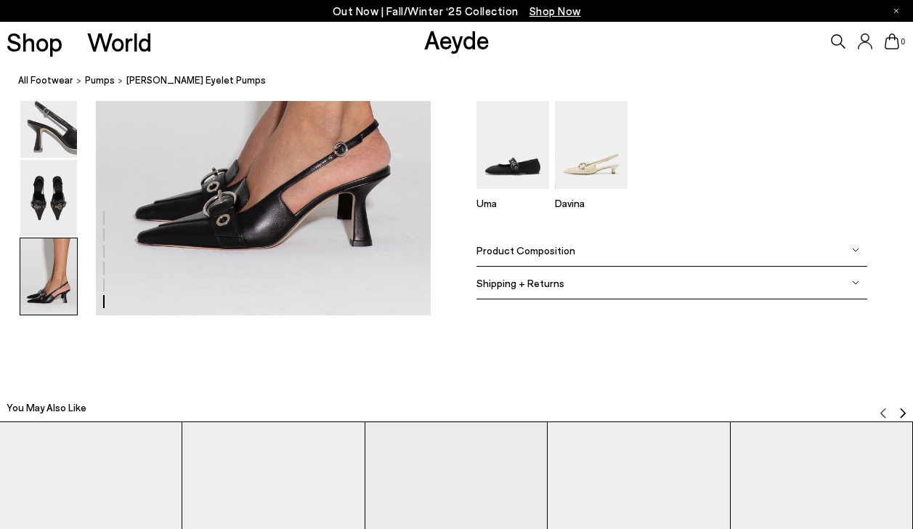
scroll to position [2457, 0]
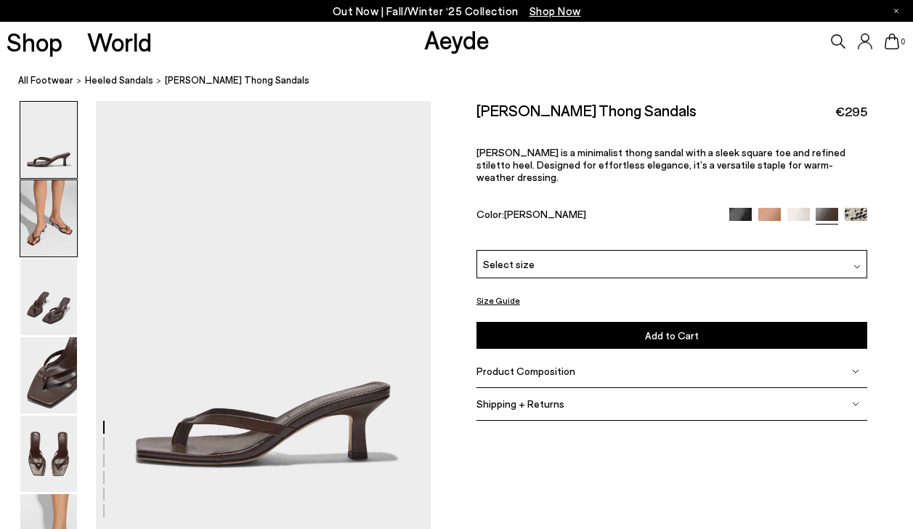
click at [54, 254] on img at bounding box center [48, 218] width 57 height 76
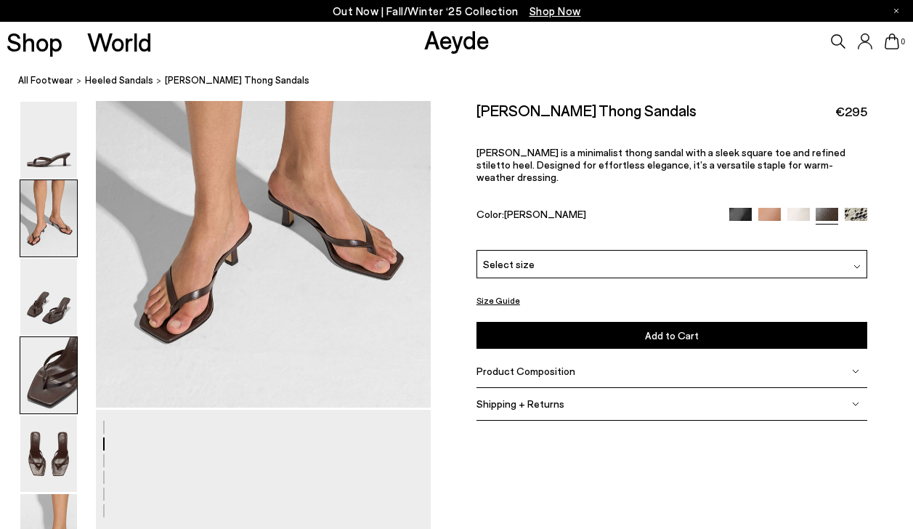
click at [59, 348] on img at bounding box center [48, 375] width 57 height 76
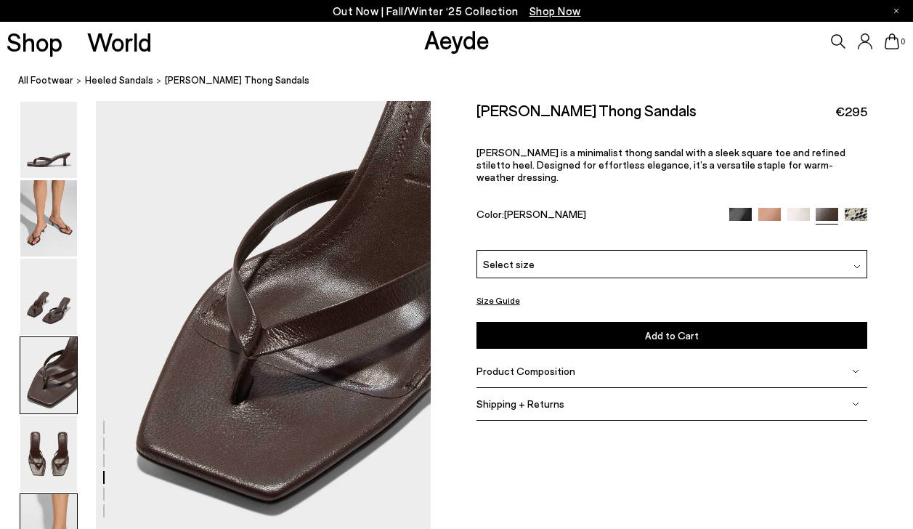
click at [55, 496] on img at bounding box center [48, 532] width 57 height 76
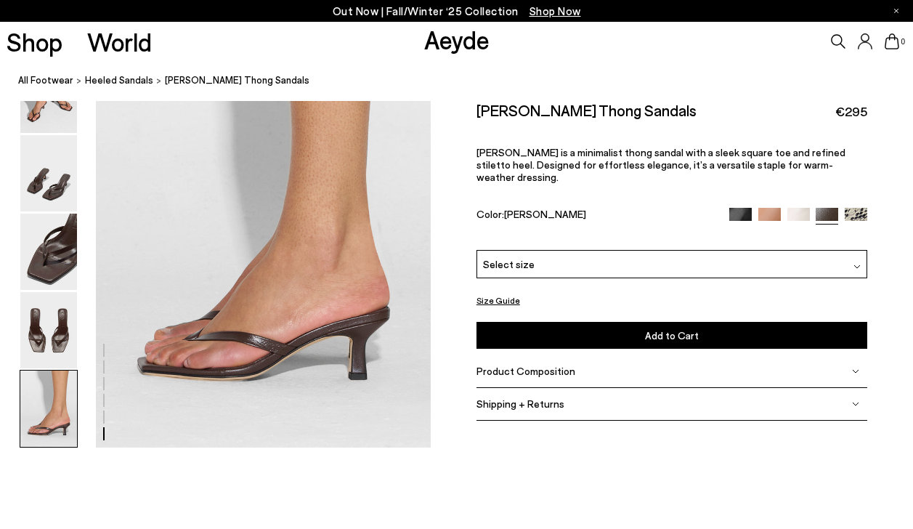
scroll to position [2325, 0]
click at [54, 432] on img at bounding box center [48, 408] width 57 height 76
click at [584, 250] on div "Select size" at bounding box center [672, 264] width 391 height 28
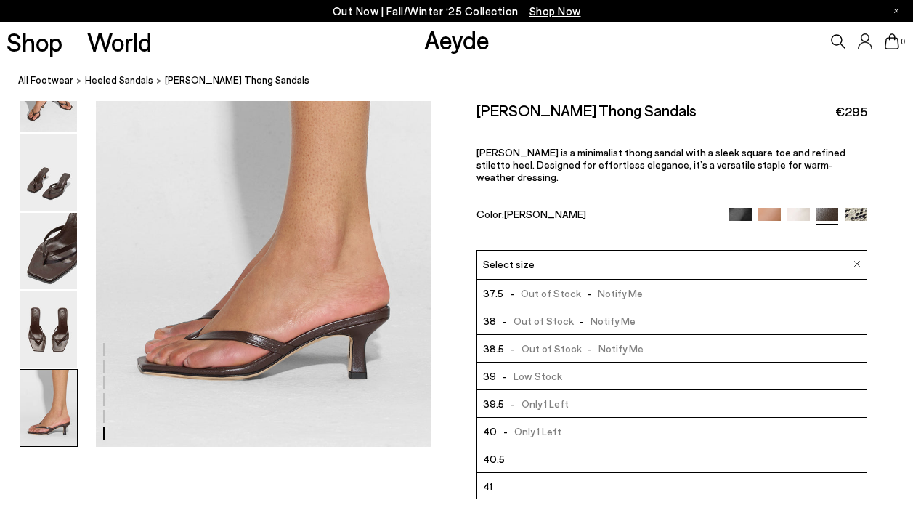
scroll to position [57, 0]
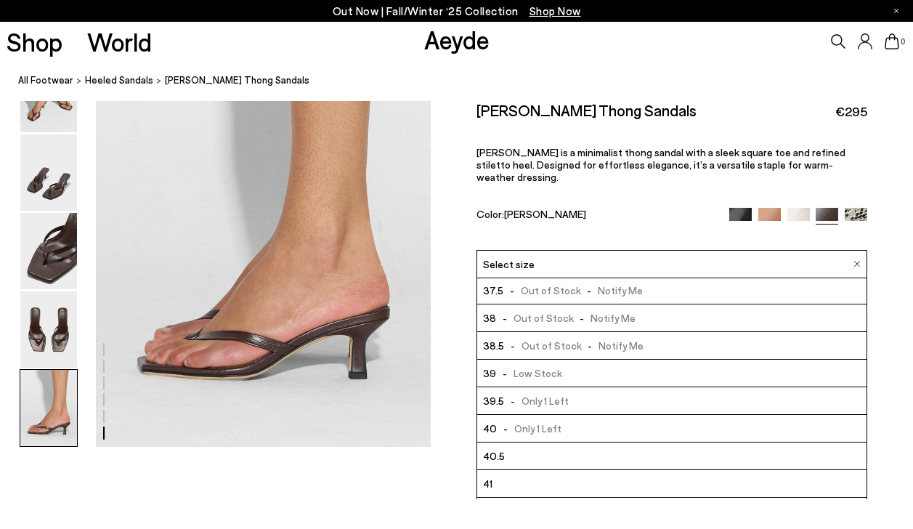
click at [549, 442] on li "40.5" at bounding box center [671, 456] width 389 height 28
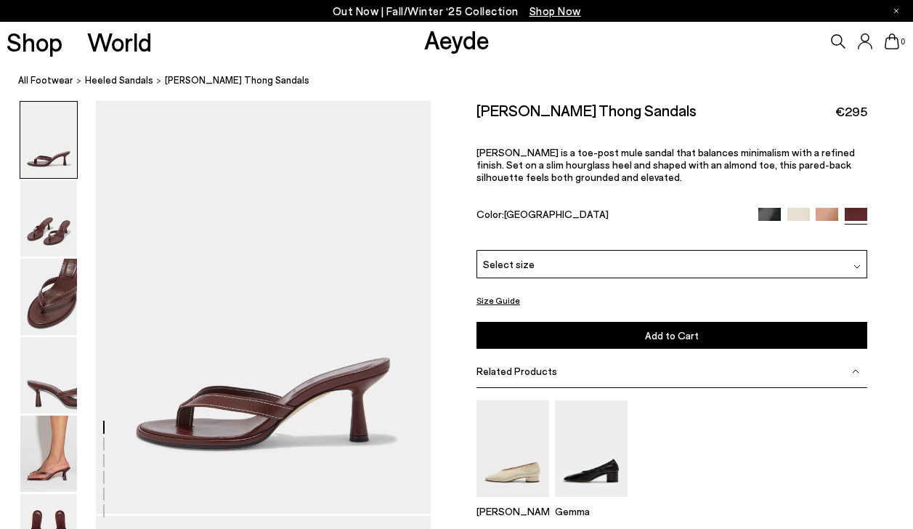
scroll to position [32, 0]
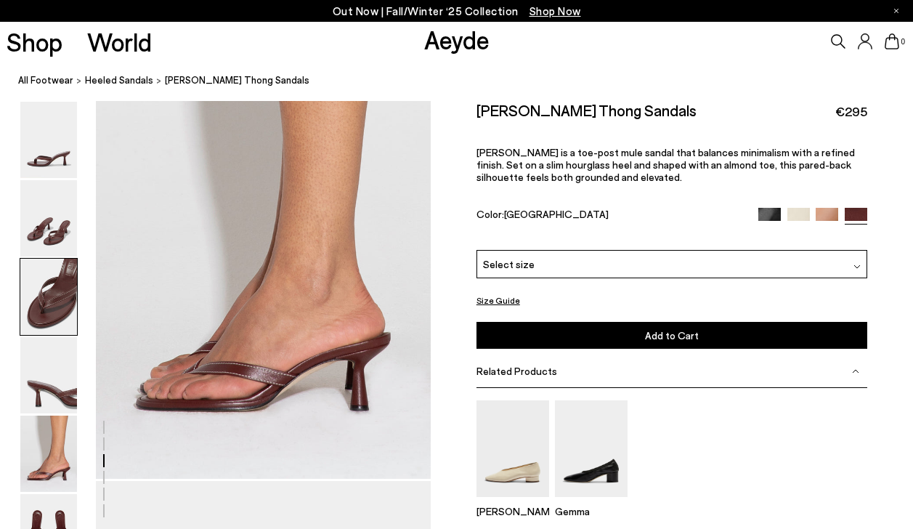
scroll to position [2370, 0]
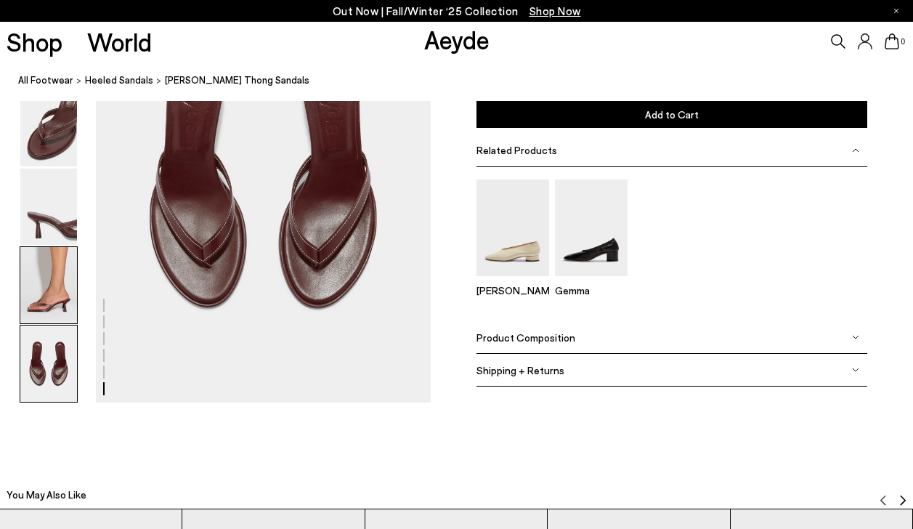
click at [74, 296] on img at bounding box center [48, 285] width 57 height 76
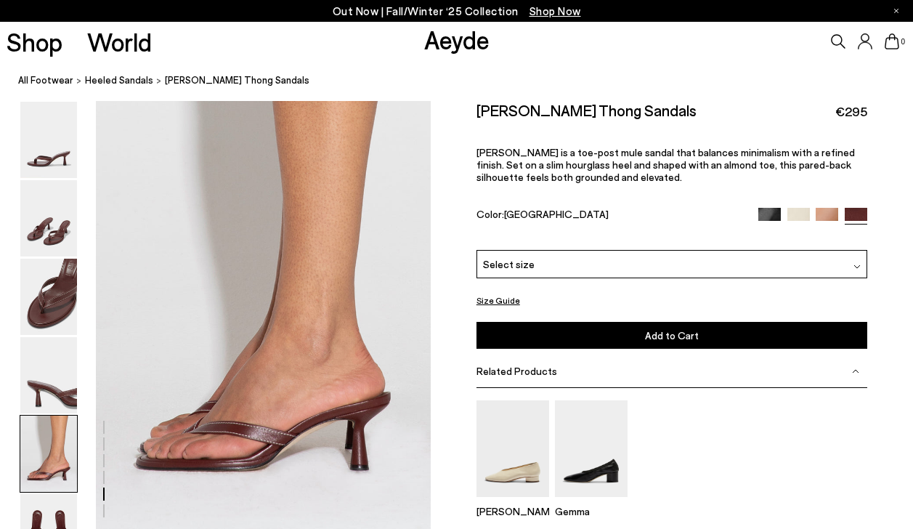
scroll to position [1778, 0]
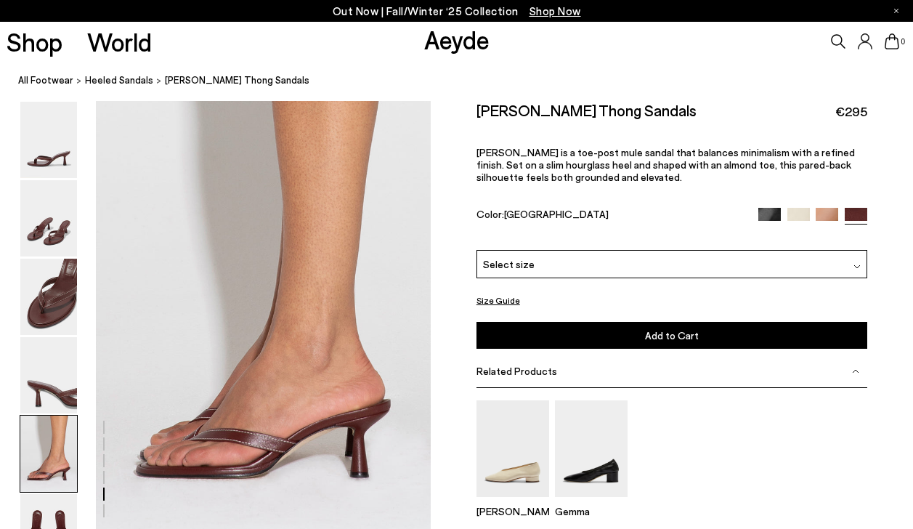
click at [756, 213] on div "Color: Port Nappa" at bounding box center [672, 216] width 391 height 17
click at [762, 218] on img at bounding box center [769, 219] width 23 height 23
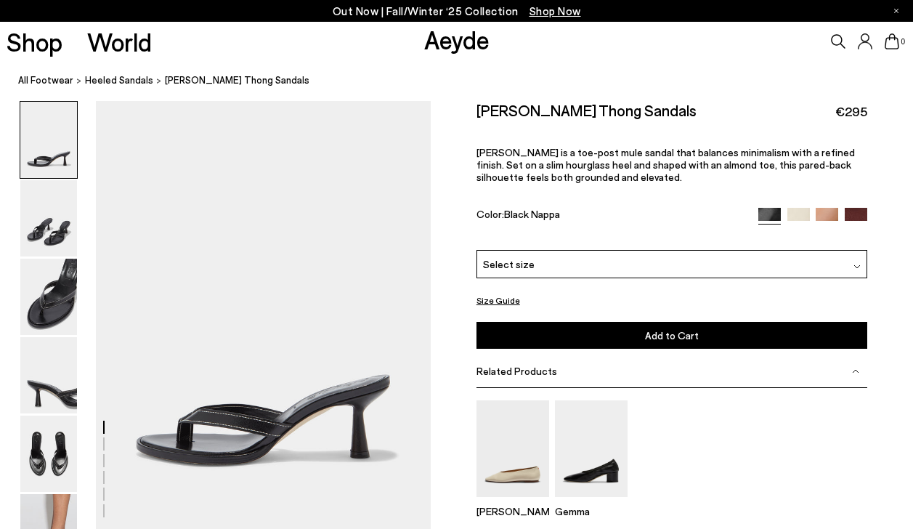
click at [802, 219] on img at bounding box center [799, 219] width 23 height 23
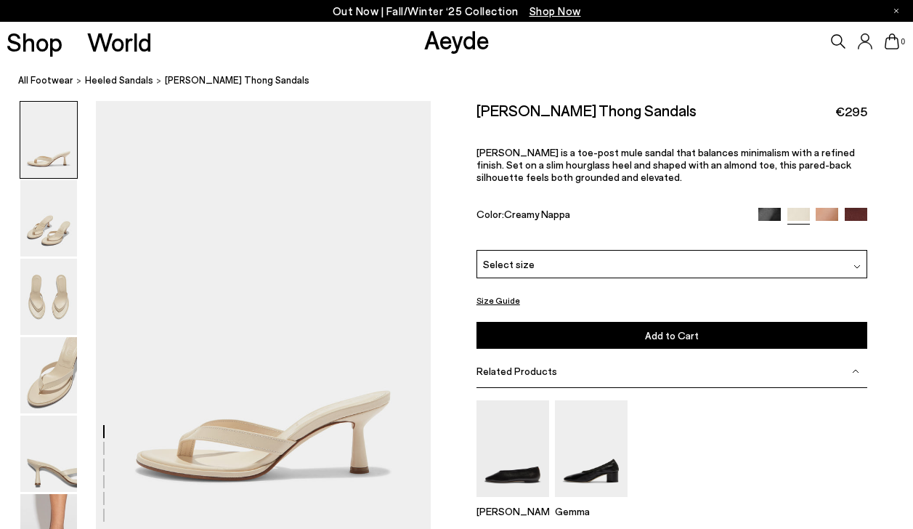
click at [836, 216] on img at bounding box center [827, 219] width 23 height 23
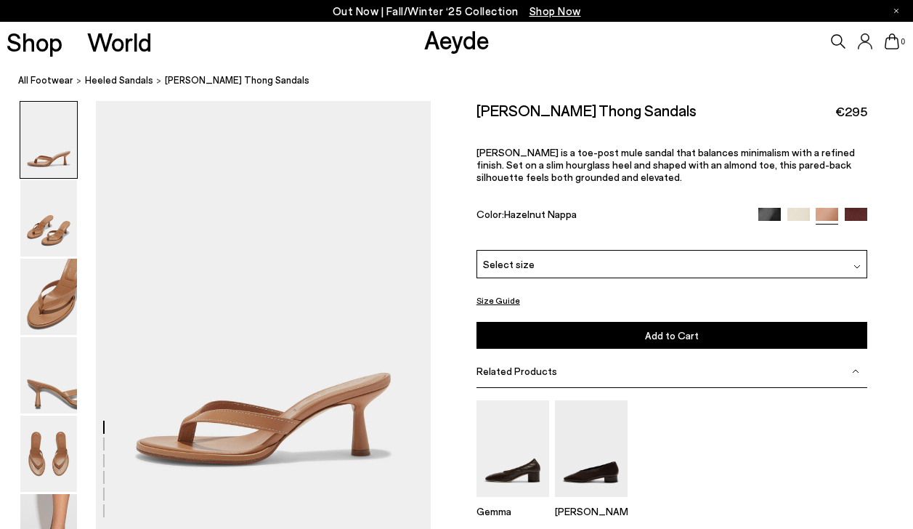
click at [849, 216] on img at bounding box center [856, 219] width 23 height 23
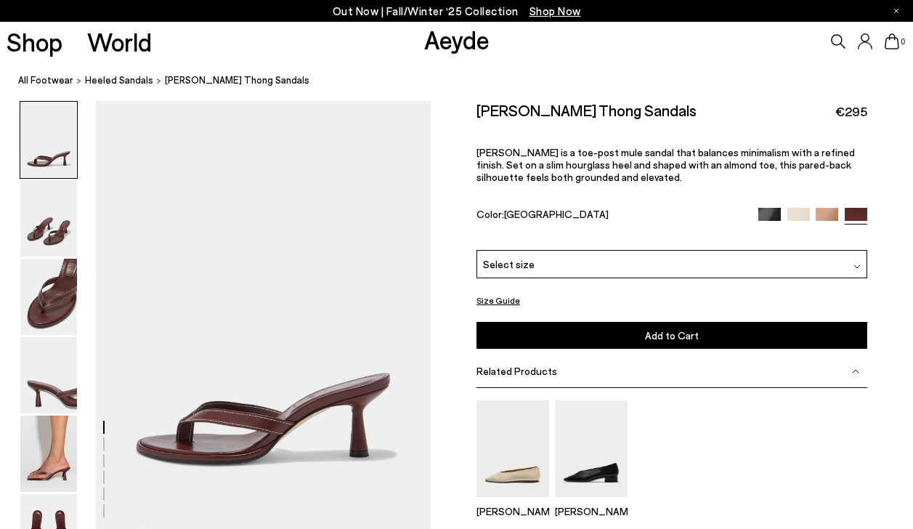
click at [564, 278] on div "Select size" at bounding box center [672, 264] width 391 height 28
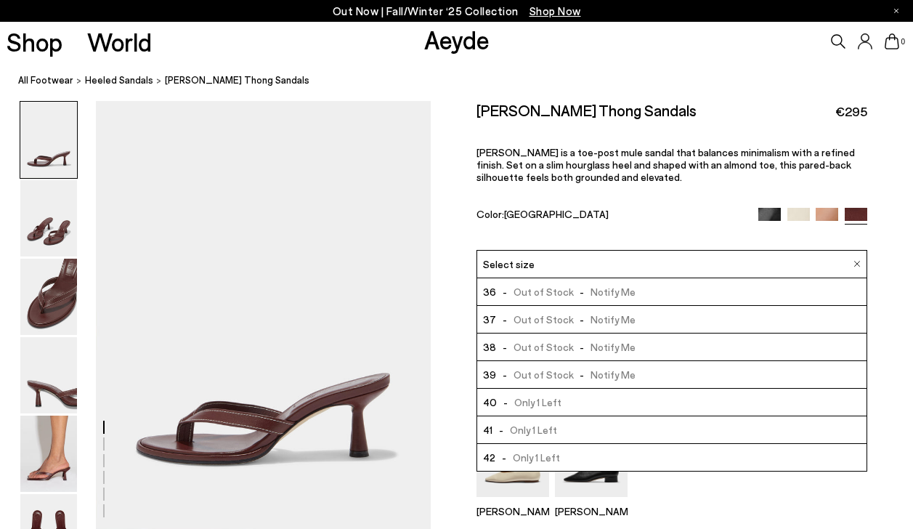
click at [568, 273] on div "Select size" at bounding box center [672, 264] width 391 height 28
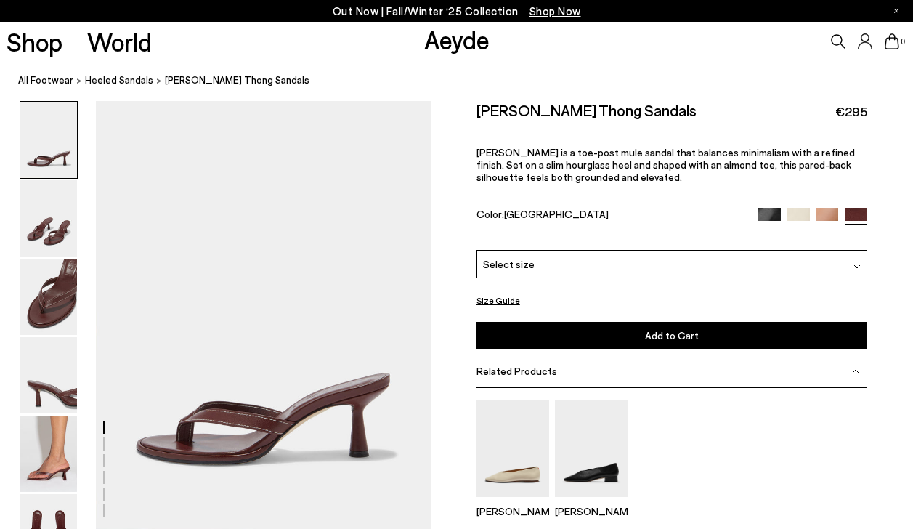
click at [568, 273] on div "Select size" at bounding box center [672, 264] width 391 height 28
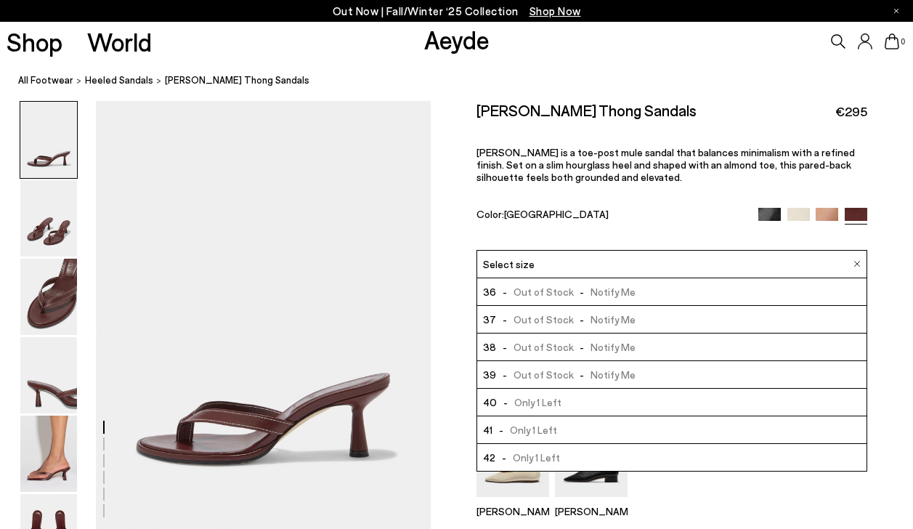
click at [636, 179] on p "Daphne is a toe-post mule sandal that balances minimalism with a refined finish…" at bounding box center [672, 164] width 391 height 37
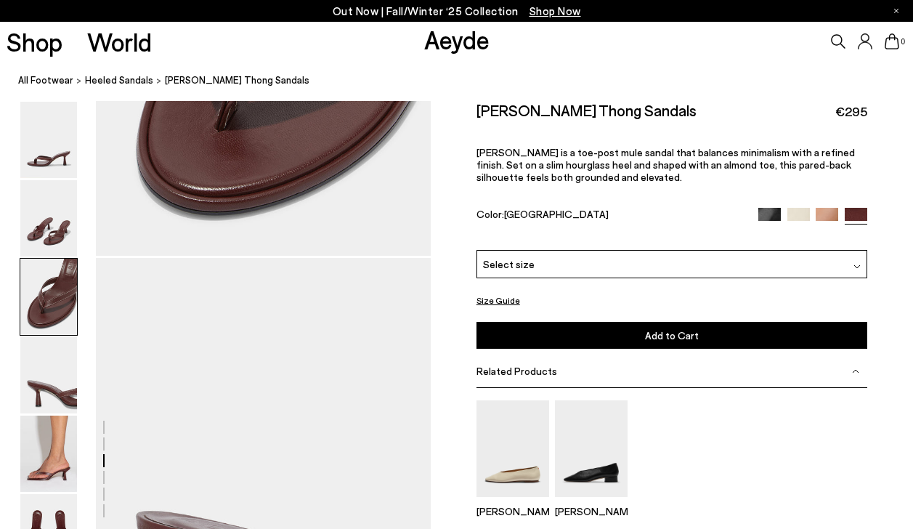
scroll to position [1866, 0]
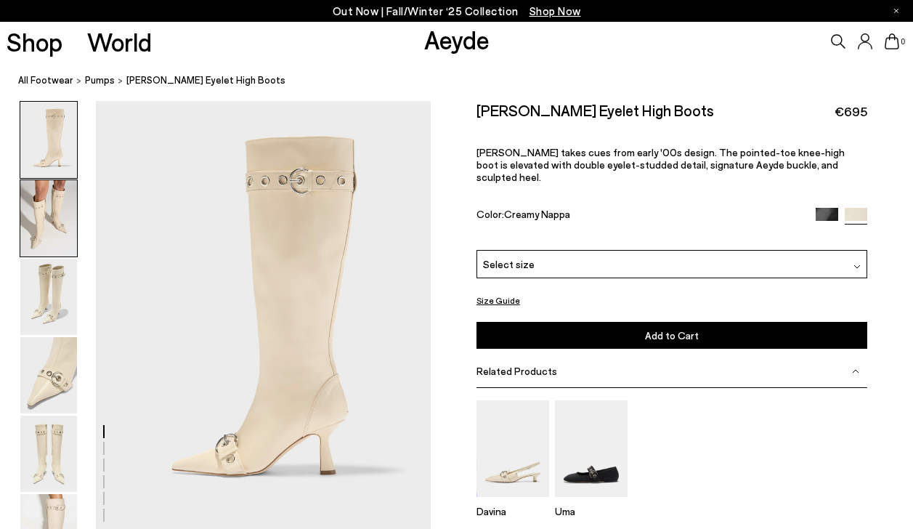
click at [65, 223] on img at bounding box center [48, 218] width 57 height 76
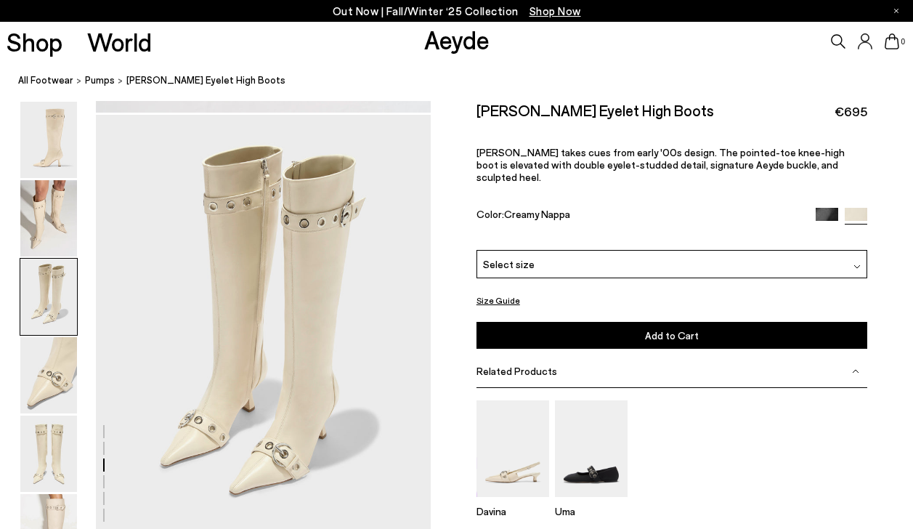
scroll to position [1305, 0]
